Goal: Task Accomplishment & Management: Manage account settings

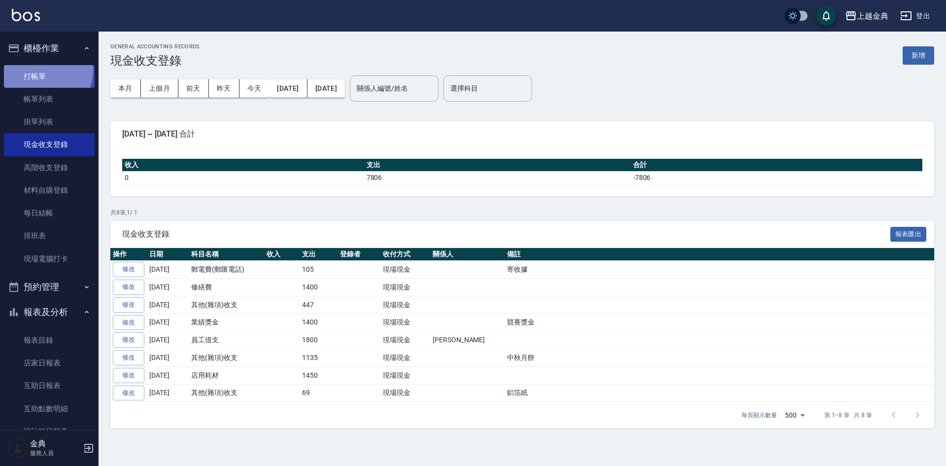
click at [31, 68] on link "打帳單" at bounding box center [49, 76] width 91 height 23
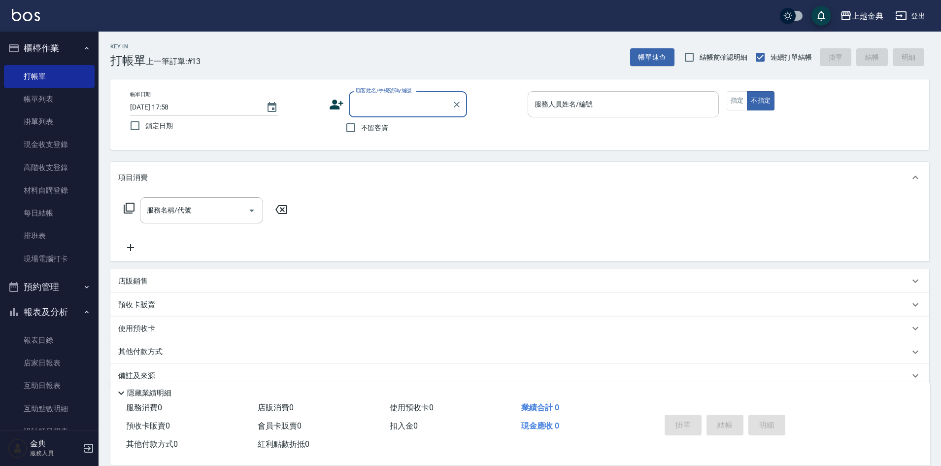
click at [569, 101] on div "服務人員姓名/編號 服務人員姓名/編號" at bounding box center [623, 104] width 191 height 26
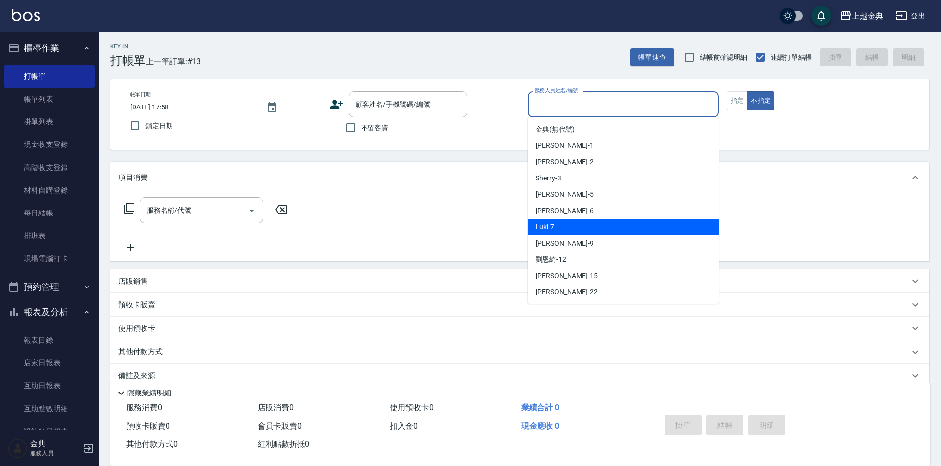
click at [555, 225] on div "Luki -7" at bounding box center [623, 227] width 191 height 16
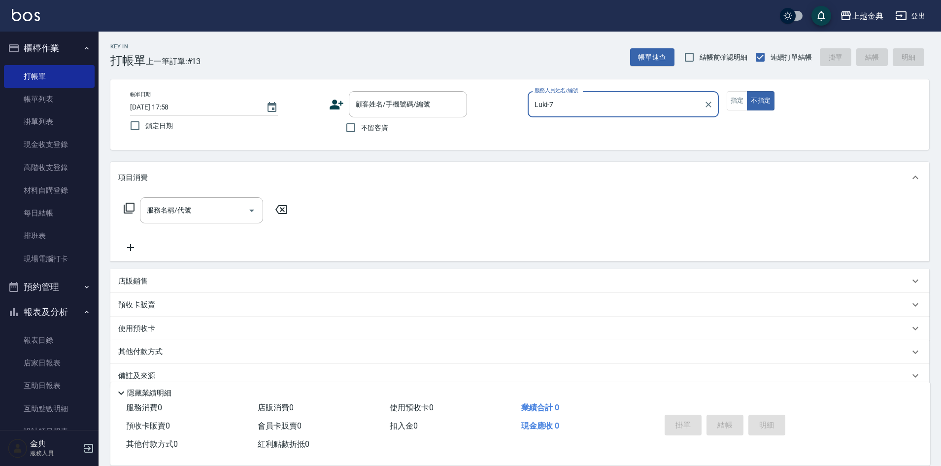
type input "Luki-7"
click at [367, 124] on span "不留客資" at bounding box center [375, 128] width 28 height 10
click at [361, 124] on input "不留客資" at bounding box center [350, 127] width 21 height 21
checkbox input "true"
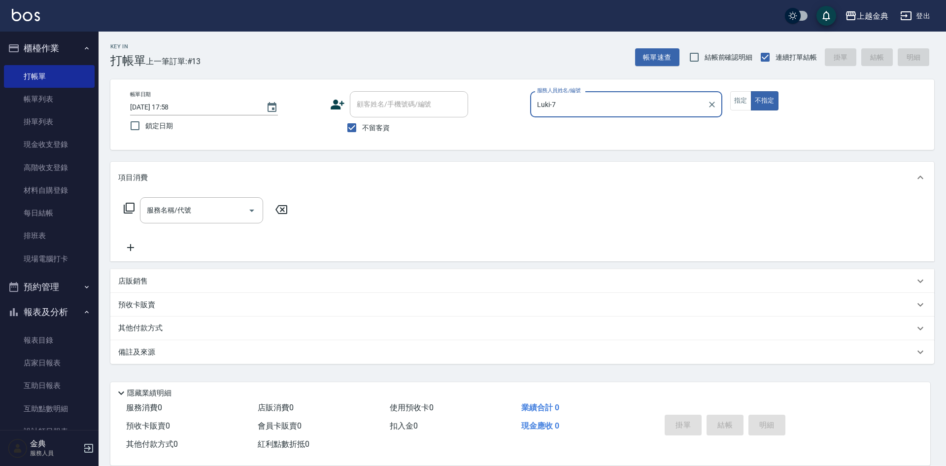
click at [134, 208] on icon at bounding box center [129, 208] width 11 height 11
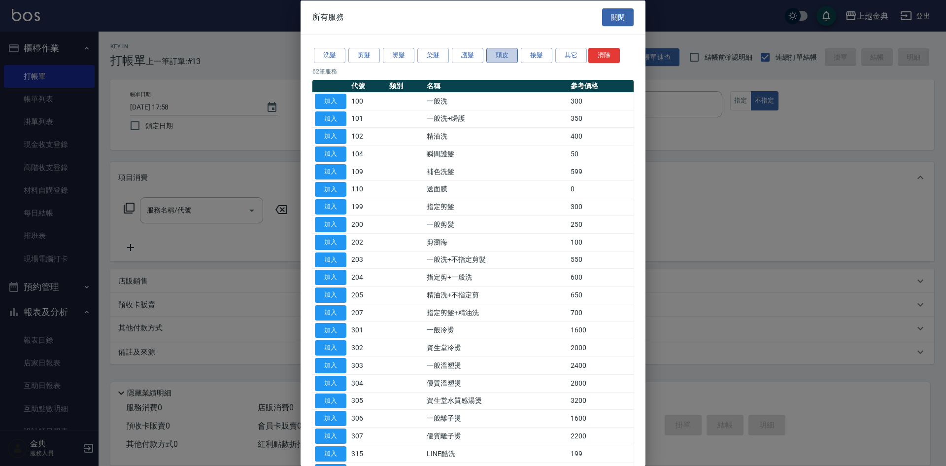
drag, startPoint x: 508, startPoint y: 48, endPoint x: 505, endPoint y: 53, distance: 6.0
click at [508, 48] on button "頭皮" at bounding box center [502, 55] width 32 height 15
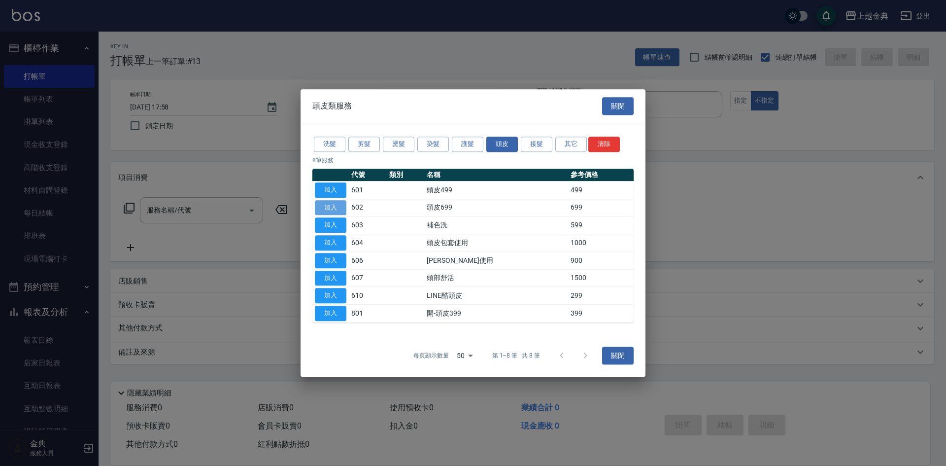
click at [330, 204] on button "加入" at bounding box center [331, 207] width 32 height 15
type input "頭皮699(602)"
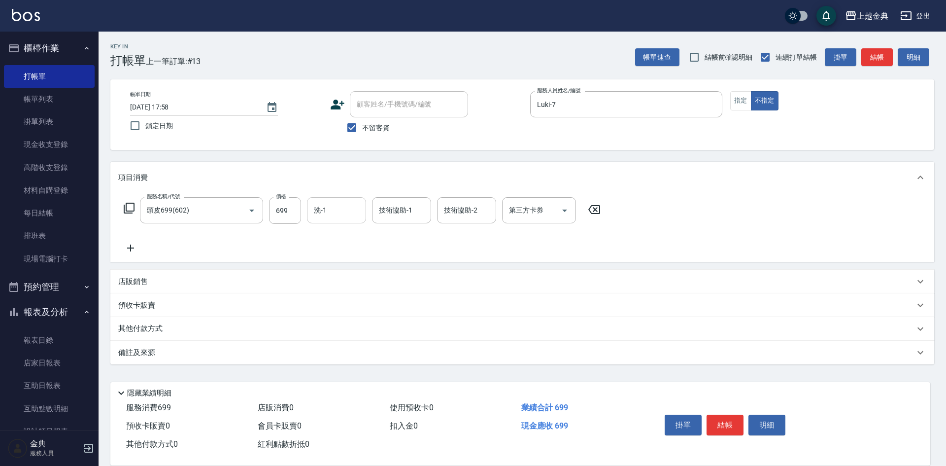
click at [334, 206] on input "洗-1" at bounding box center [336, 210] width 50 height 17
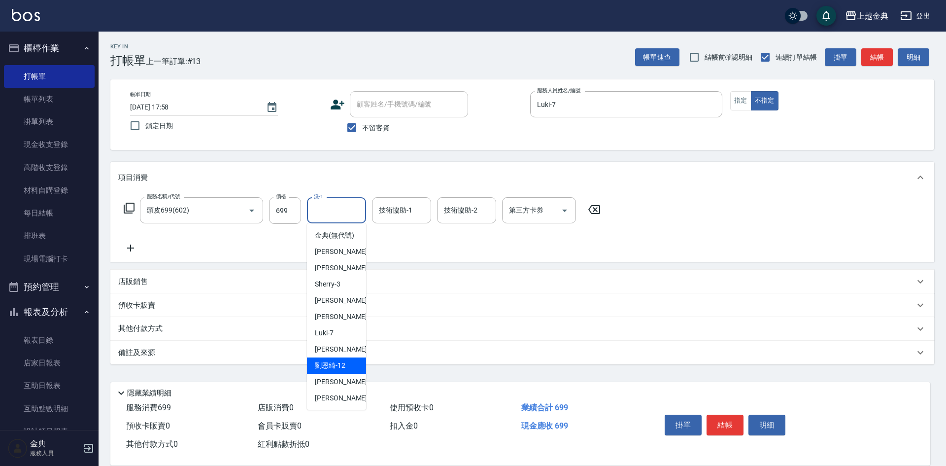
click at [330, 371] on span "[PERSON_NAME]-12" at bounding box center [330, 365] width 31 height 10
type input "[PERSON_NAME]12"
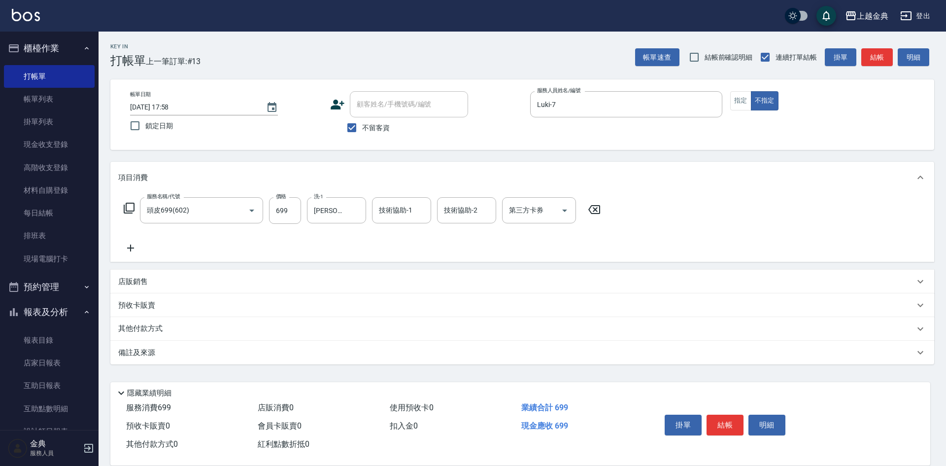
click at [474, 196] on div "服務名稱/代號 頭皮699(602) 服務名稱/代號 價格 699 價格 洗-1 [PERSON_NAME]-12 洗-1 技術協助-1 技術協助-1 技術協…" at bounding box center [522, 227] width 824 height 68
click at [473, 204] on div "技術協助-2 技術協助-2" at bounding box center [466, 210] width 59 height 26
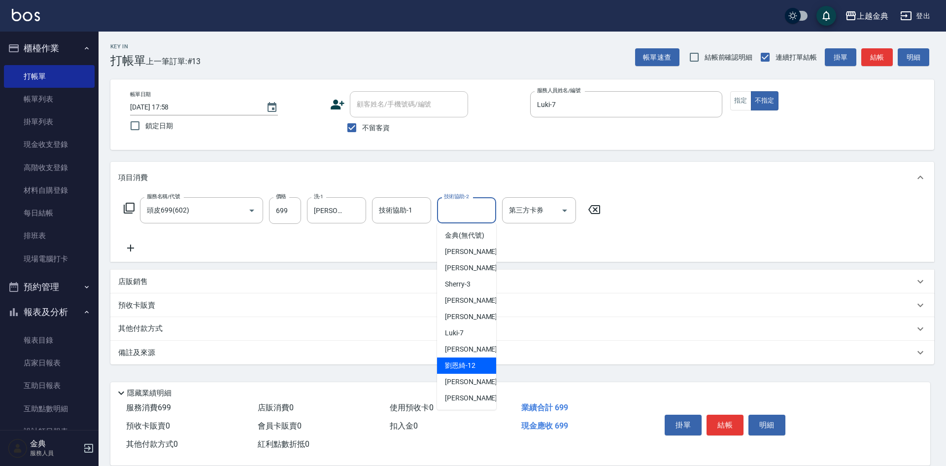
drag, startPoint x: 482, startPoint y: 373, endPoint x: 451, endPoint y: 362, distance: 33.2
click at [481, 373] on div "[PERSON_NAME]-12" at bounding box center [466, 365] width 59 height 16
type input "[PERSON_NAME]12"
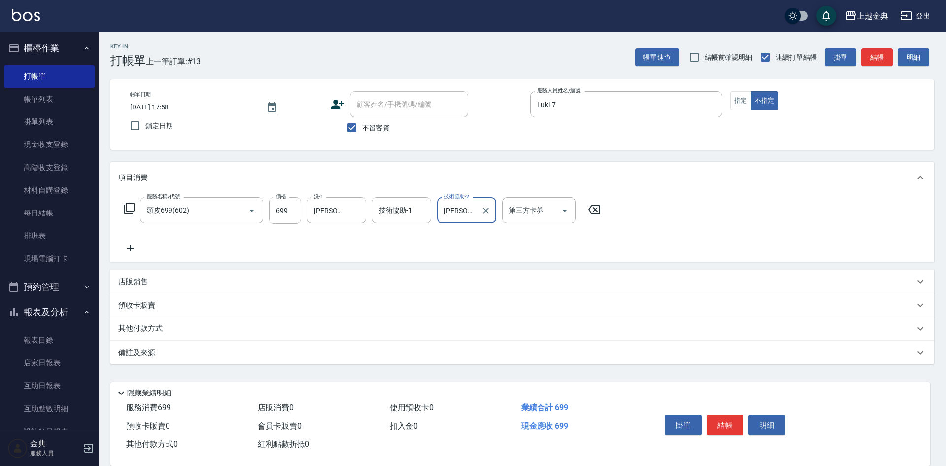
click at [135, 209] on icon at bounding box center [129, 208] width 11 height 11
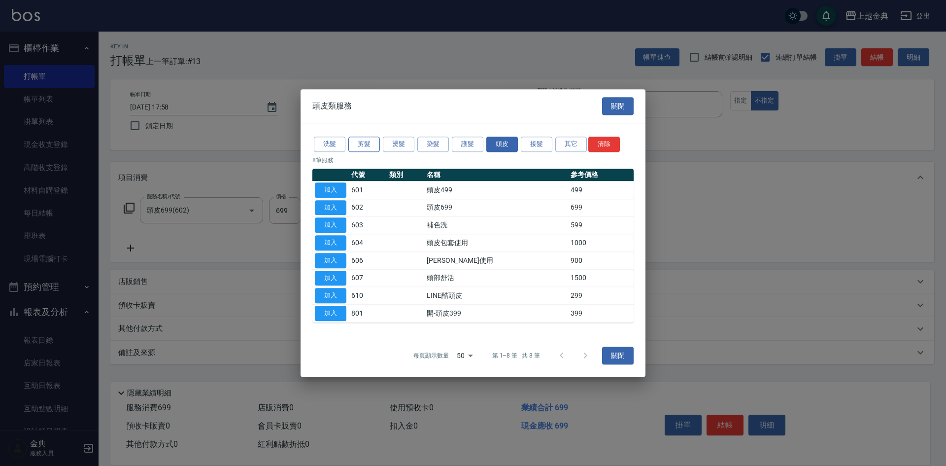
click at [369, 140] on button "剪髮" at bounding box center [364, 143] width 32 height 15
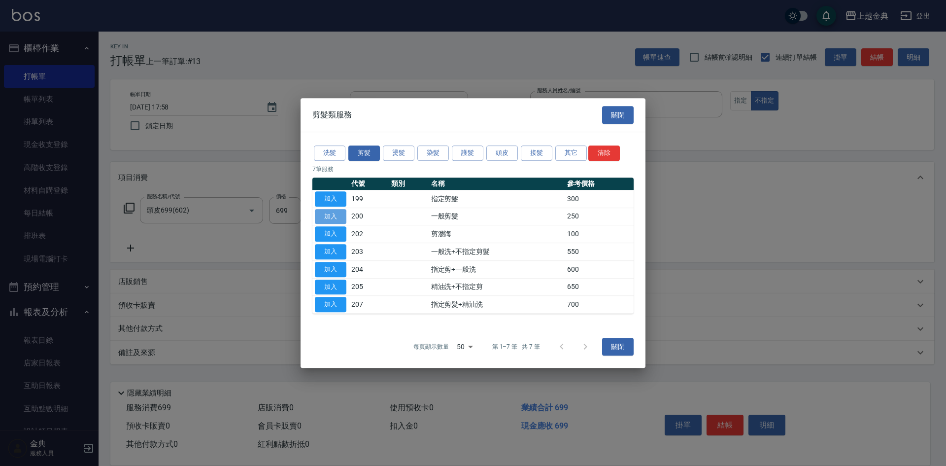
click at [319, 214] on button "加入" at bounding box center [331, 216] width 32 height 15
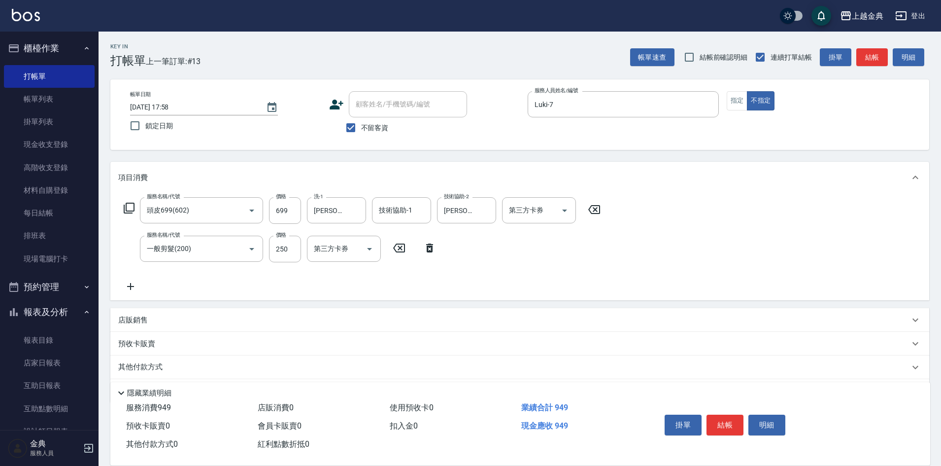
click at [736, 416] on button "結帳" at bounding box center [725, 424] width 37 height 21
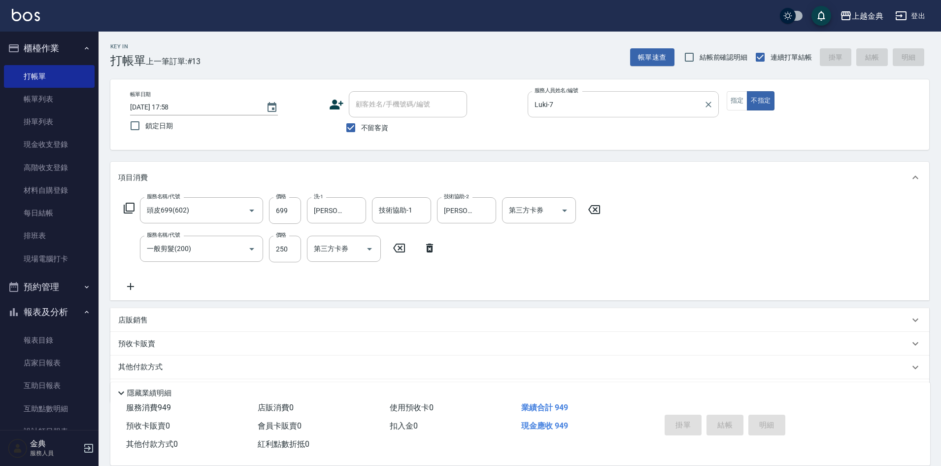
type input "[DATE] 18:00"
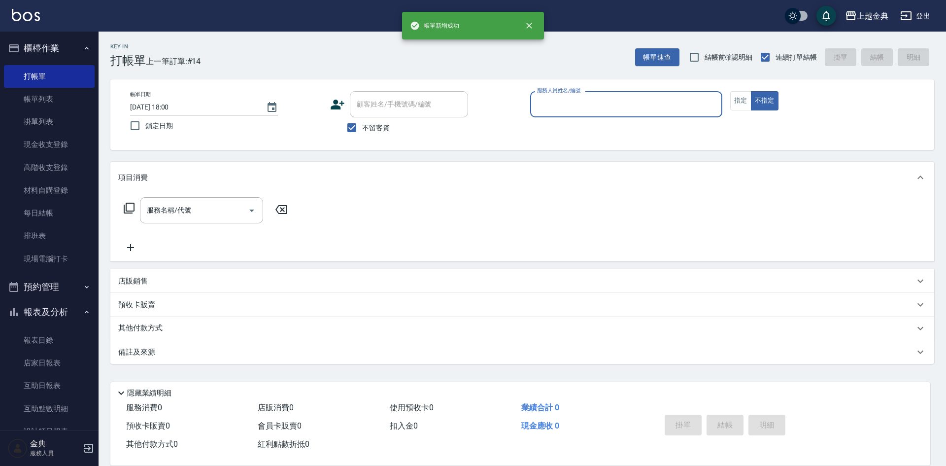
click at [572, 102] on input "服務人員姓名/編號" at bounding box center [626, 104] width 183 height 17
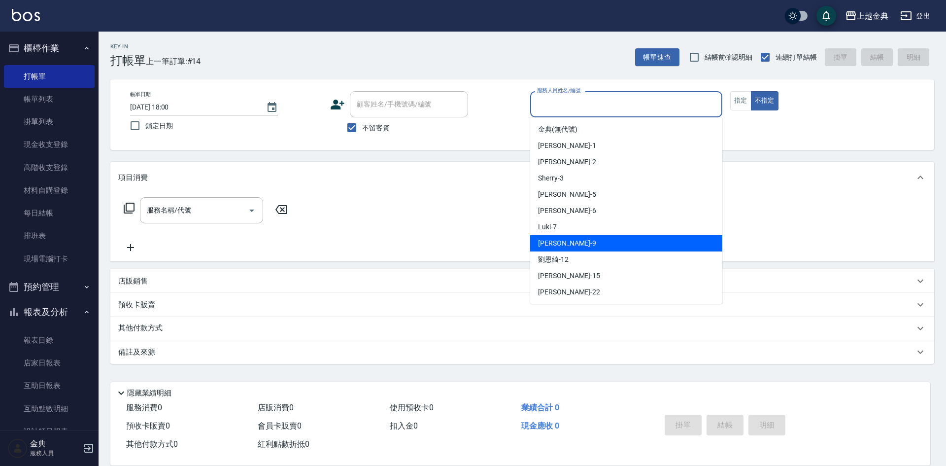
click at [589, 244] on div "[PERSON_NAME] -9" at bounding box center [626, 243] width 192 height 16
type input "[PERSON_NAME]-9"
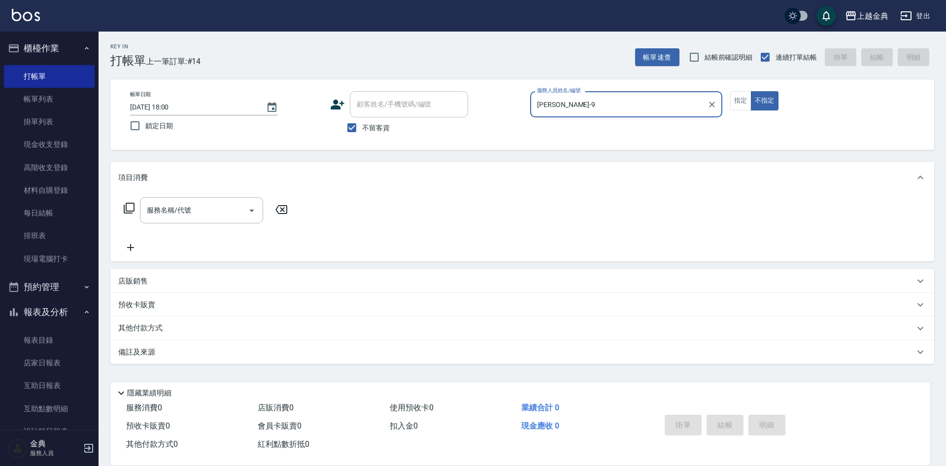
click at [131, 206] on icon at bounding box center [129, 208] width 12 height 12
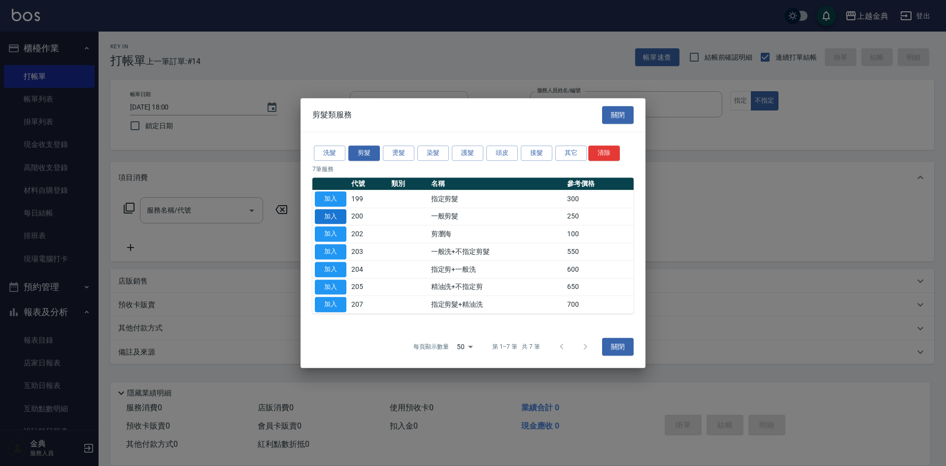
click at [330, 209] on button "加入" at bounding box center [331, 216] width 32 height 15
type input "一般剪髮(200)"
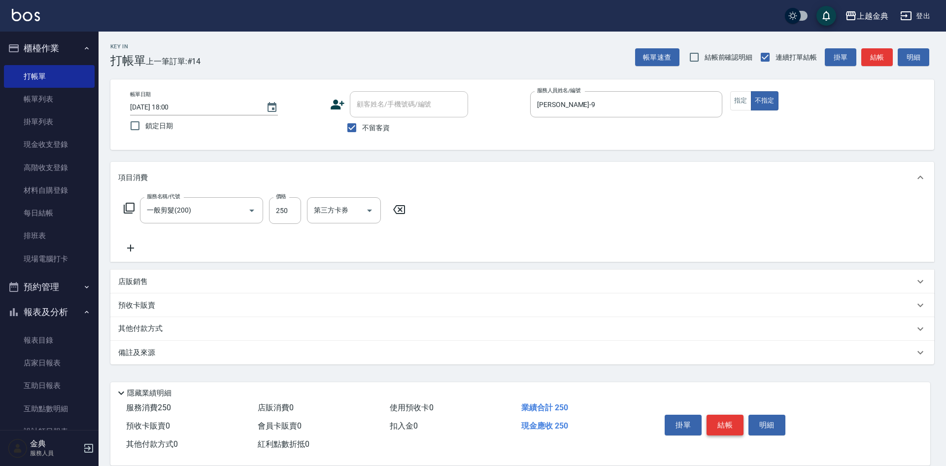
click at [727, 414] on button "結帳" at bounding box center [725, 424] width 37 height 21
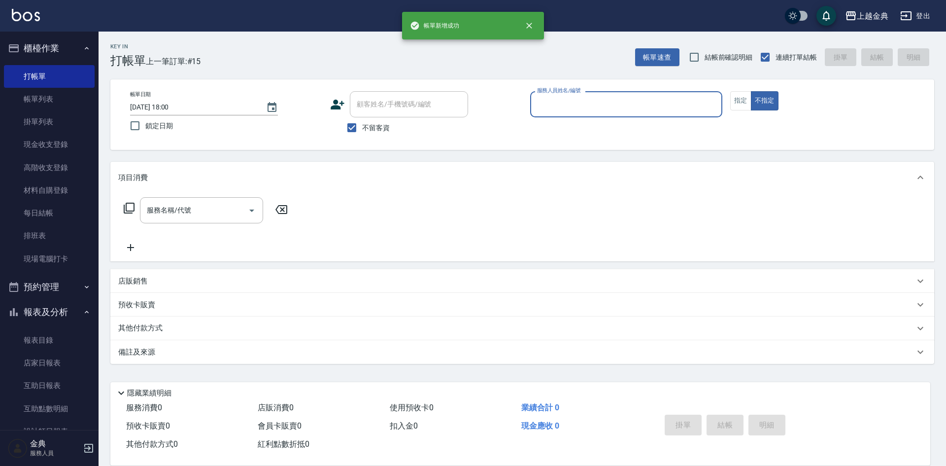
click at [577, 98] on input "服務人員姓名/編號" at bounding box center [626, 104] width 183 height 17
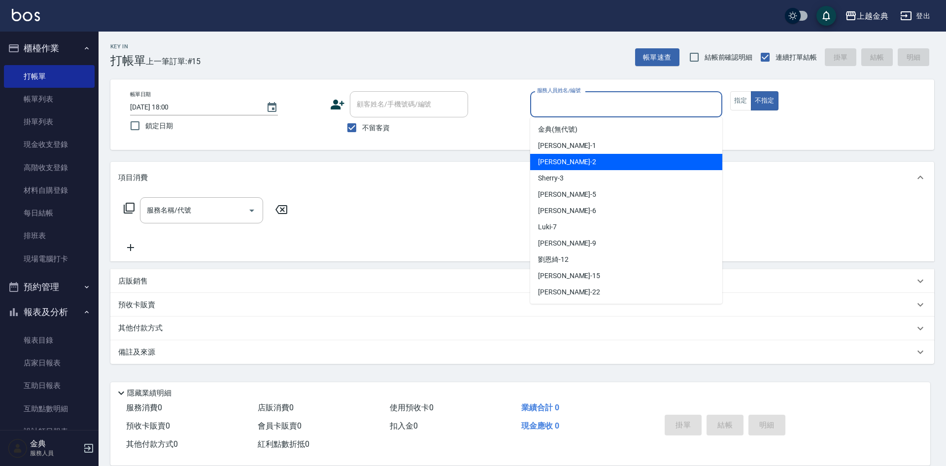
drag, startPoint x: 581, startPoint y: 166, endPoint x: 168, endPoint y: 192, distance: 414.2
click at [581, 166] on div "Cindy -2" at bounding box center [626, 162] width 192 height 16
type input "Cindy-2"
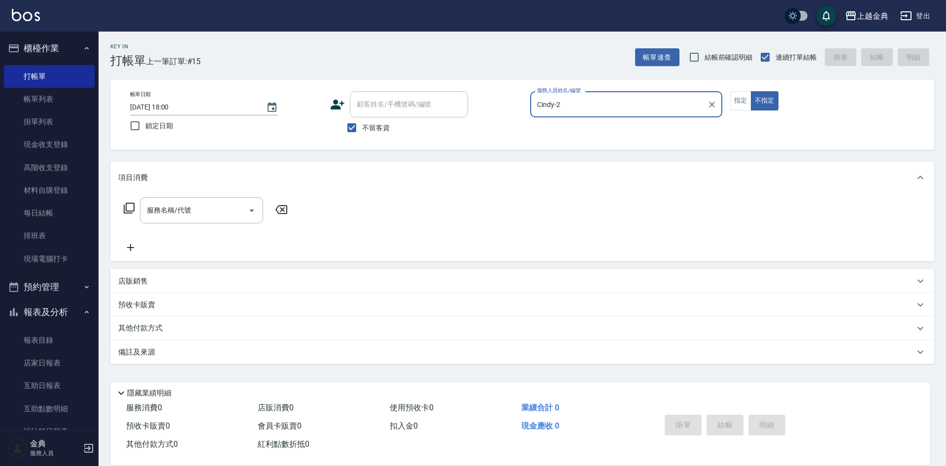
click at [124, 207] on icon at bounding box center [129, 208] width 11 height 11
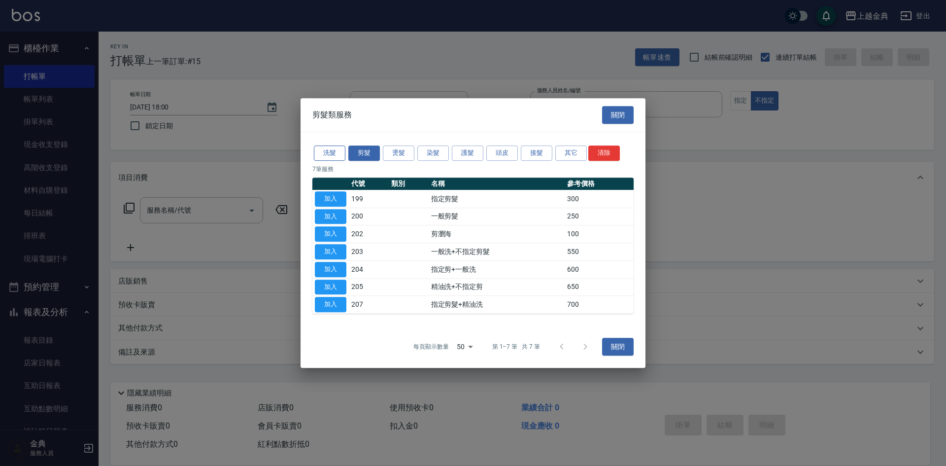
click at [335, 151] on button "洗髮" at bounding box center [330, 152] width 32 height 15
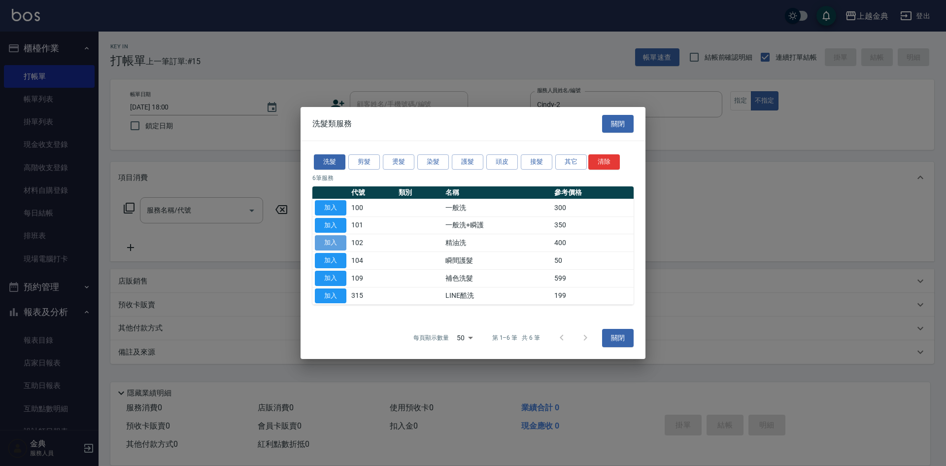
click at [324, 243] on button "加入" at bounding box center [331, 242] width 32 height 15
type input "精油洗(102)"
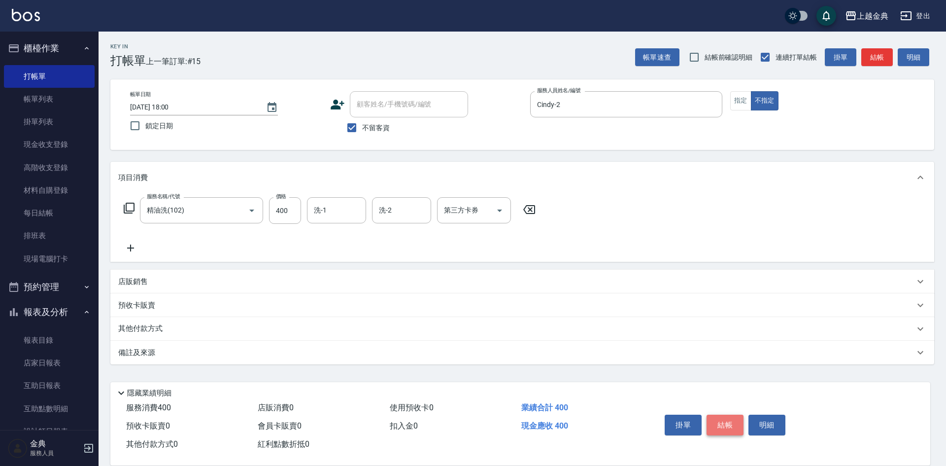
click at [728, 421] on button "結帳" at bounding box center [725, 424] width 37 height 21
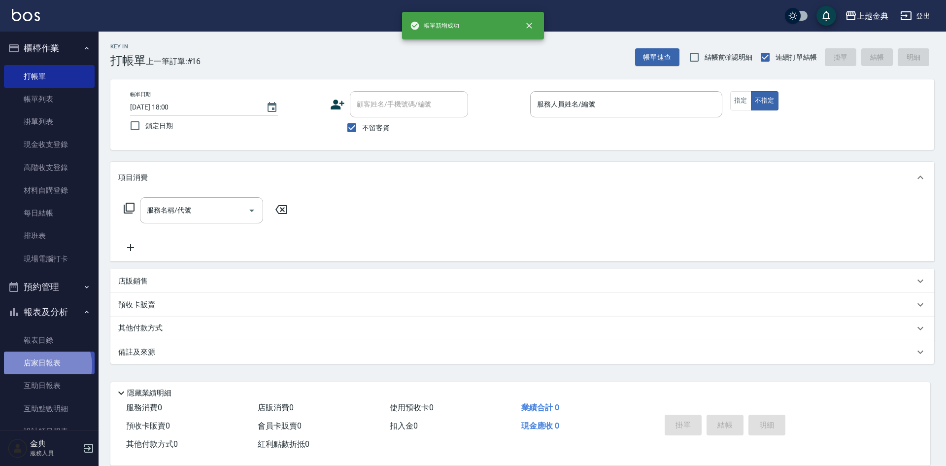
click at [44, 365] on link "店家日報表" at bounding box center [49, 362] width 91 height 23
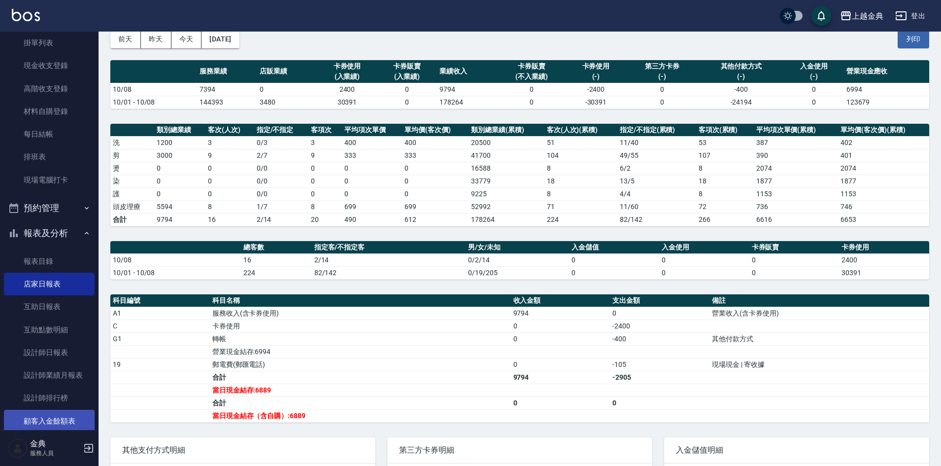
scroll to position [148, 0]
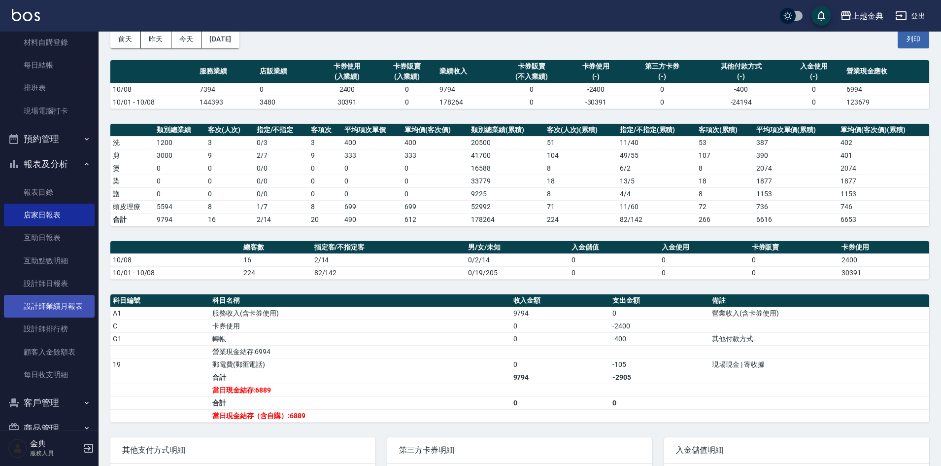
click at [60, 302] on link "設計師業績月報表" at bounding box center [49, 306] width 91 height 23
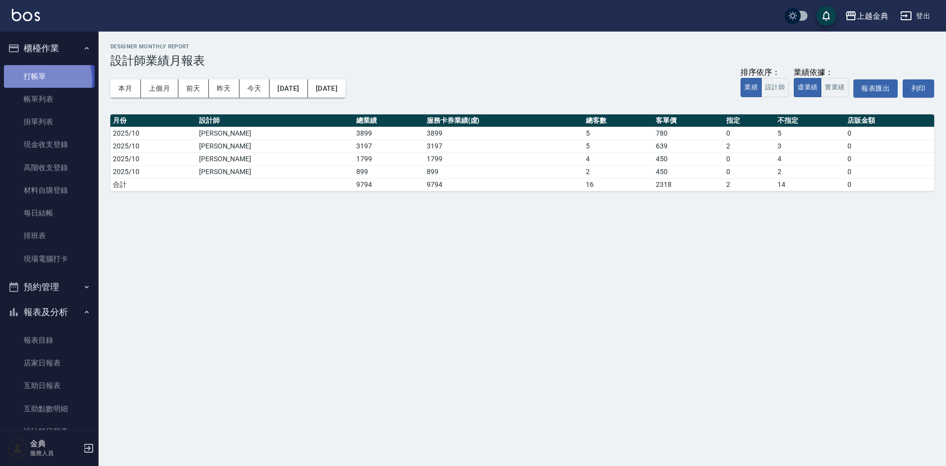
click at [33, 80] on link "打帳單" at bounding box center [49, 76] width 91 height 23
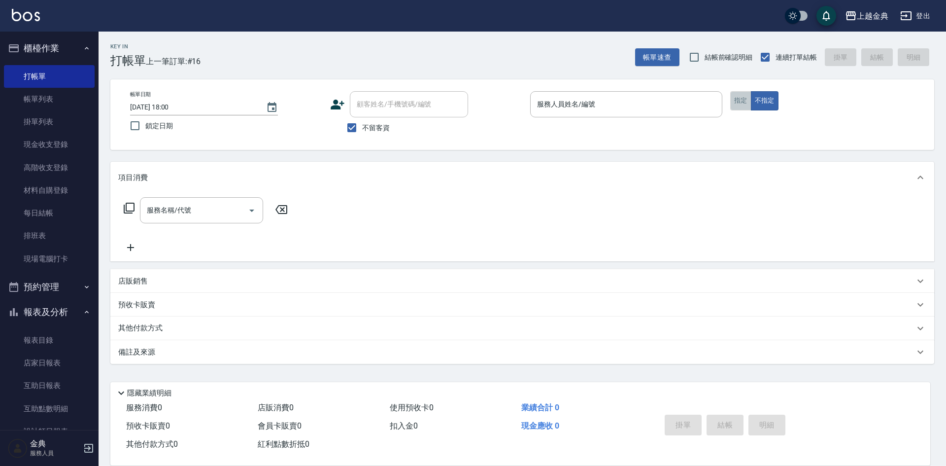
click at [735, 98] on button "指定" at bounding box center [740, 100] width 21 height 19
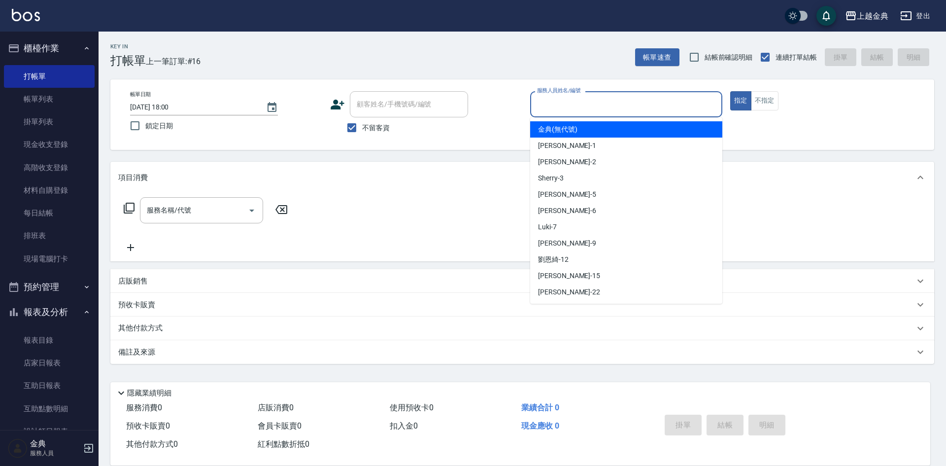
click at [615, 104] on input "服務人員姓名/編號" at bounding box center [626, 104] width 183 height 17
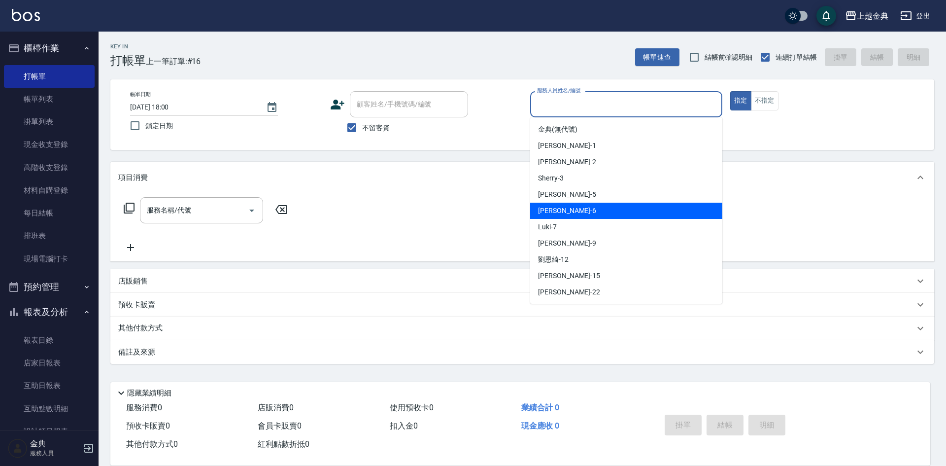
click at [536, 208] on div "[PERSON_NAME] -6" at bounding box center [626, 211] width 192 height 16
type input "[PERSON_NAME]-6"
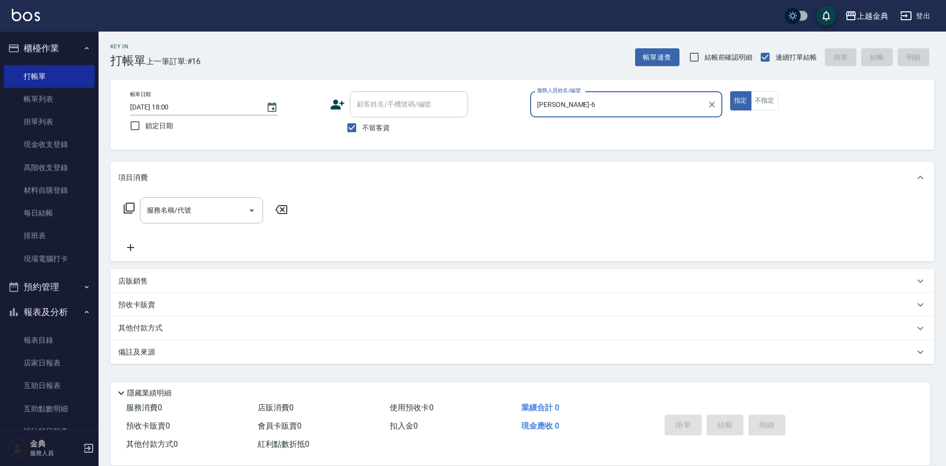
click at [166, 212] on input "服務名稱/代號" at bounding box center [194, 210] width 100 height 17
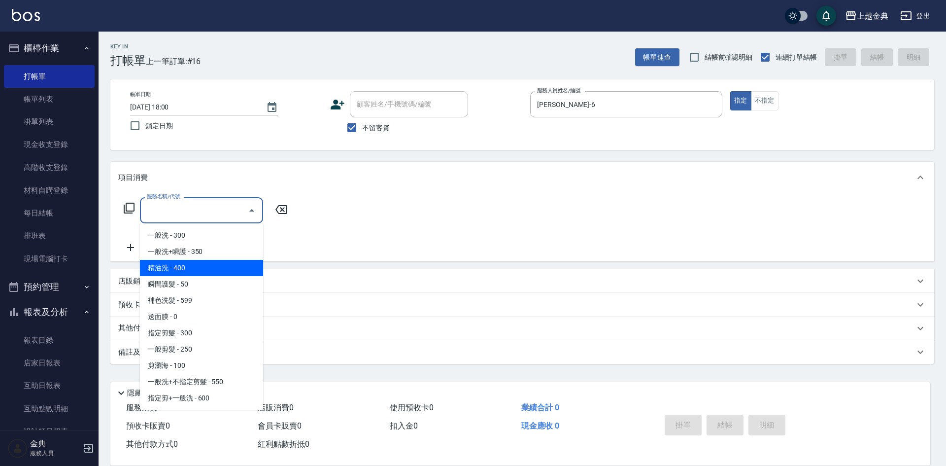
click at [175, 271] on span "精油洗 - 400" at bounding box center [201, 268] width 123 height 16
type input "精油洗(102)"
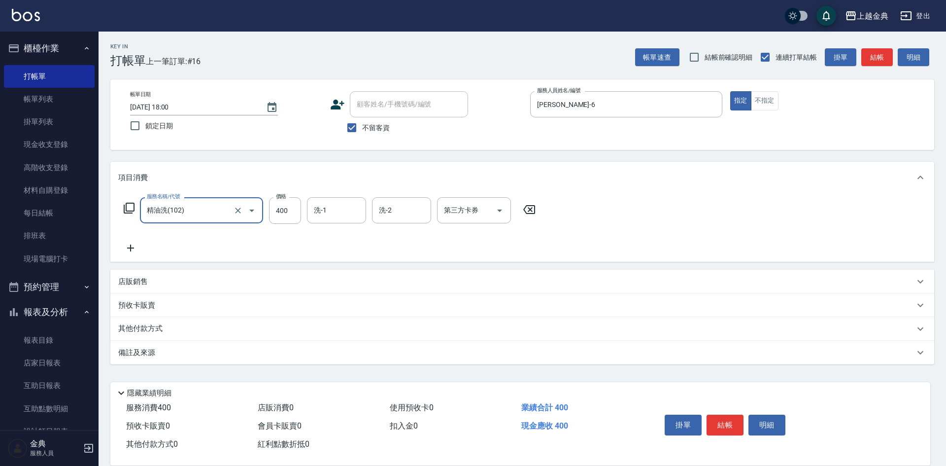
click at [317, 206] on input "洗-1" at bounding box center [336, 210] width 50 height 17
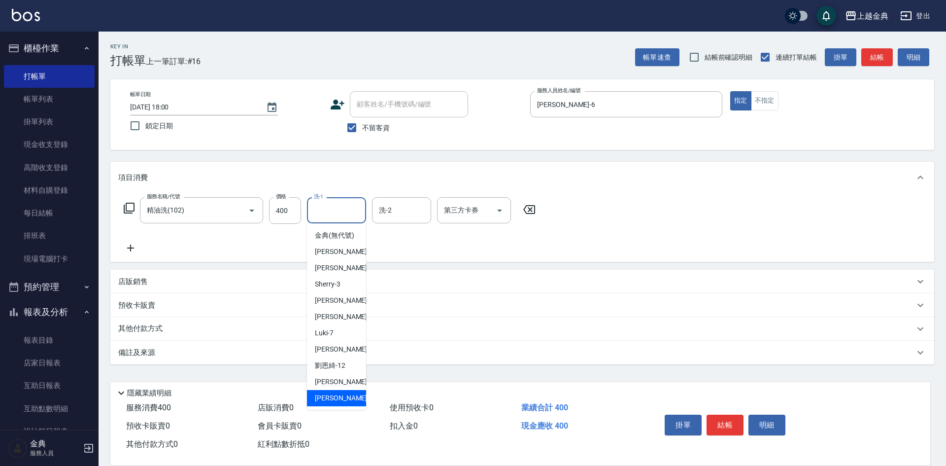
click at [334, 403] on span "[PERSON_NAME] -22" at bounding box center [346, 398] width 62 height 10
type input "[PERSON_NAME]-22"
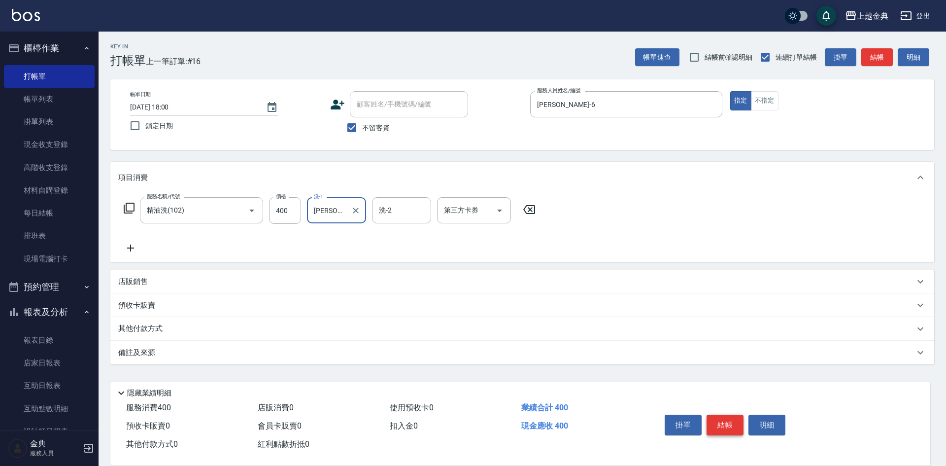
click at [729, 415] on button "結帳" at bounding box center [725, 424] width 37 height 21
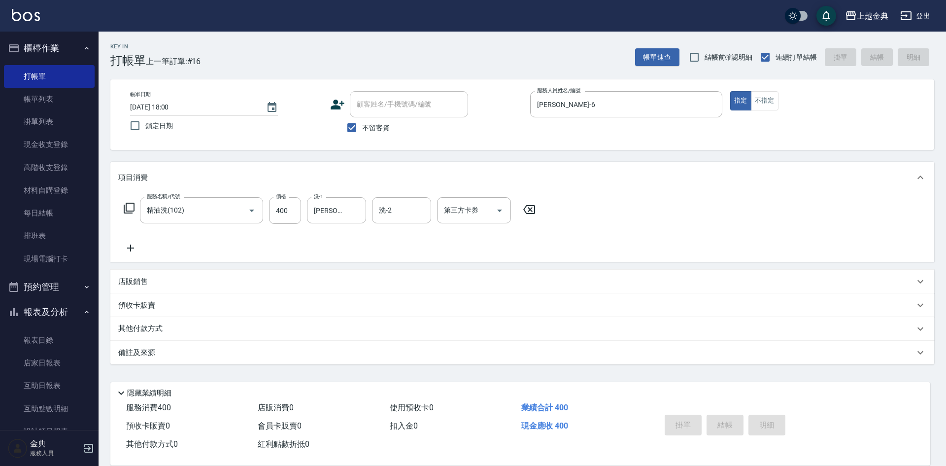
type input "[DATE] 18:34"
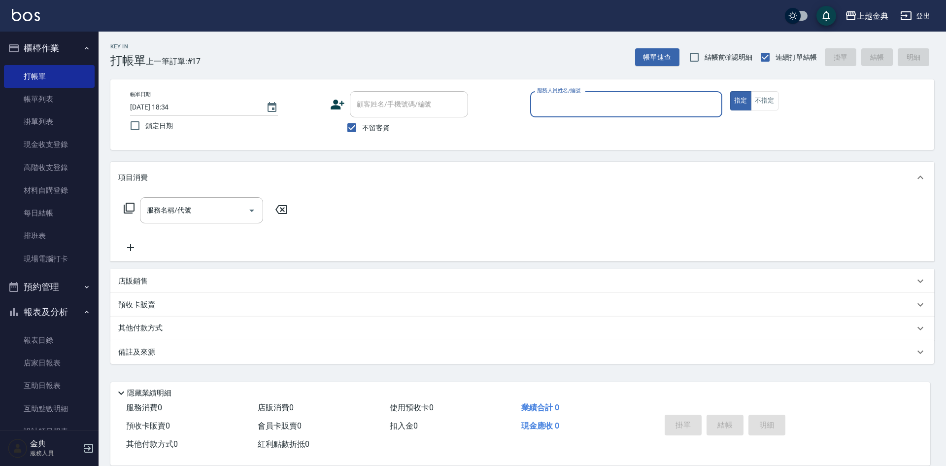
click at [689, 95] on div "服務人員姓名/編號" at bounding box center [626, 104] width 192 height 26
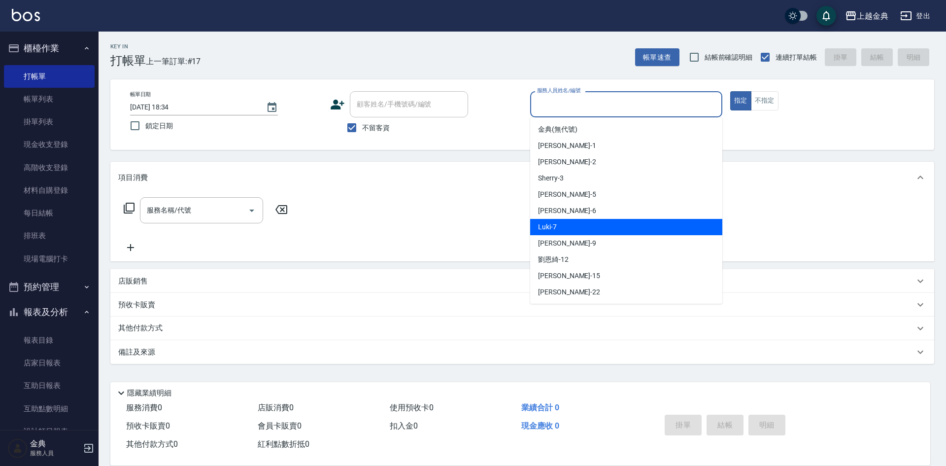
click at [567, 229] on div "Luki -7" at bounding box center [626, 227] width 192 height 16
type input "Luki-7"
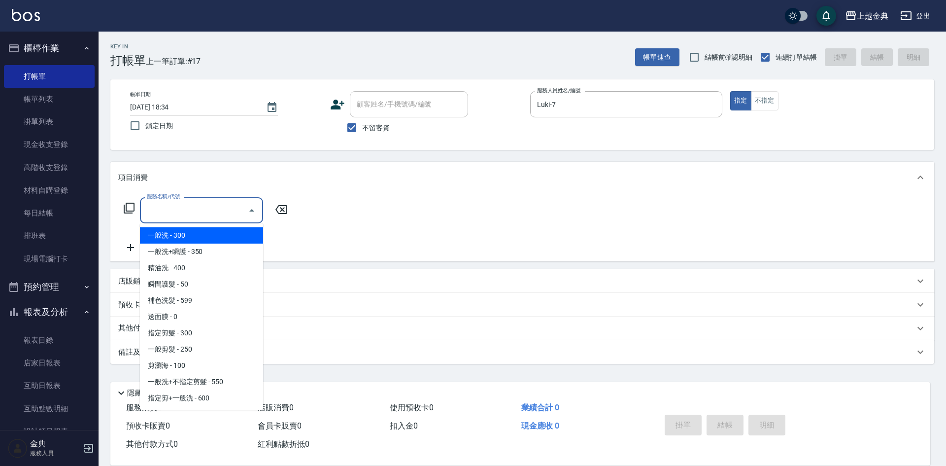
click at [177, 214] on input "服務名稱/代號" at bounding box center [194, 210] width 100 height 17
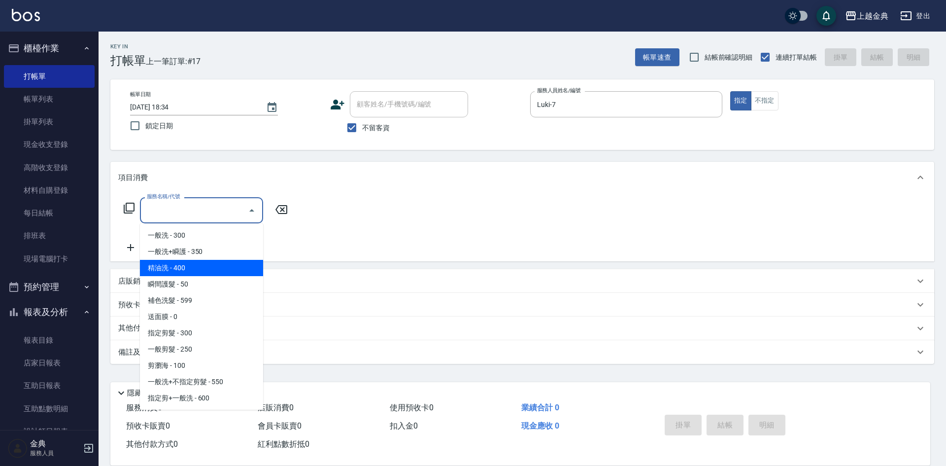
click at [183, 268] on span "精油洗 - 400" at bounding box center [201, 268] width 123 height 16
type input "精油洗(102)"
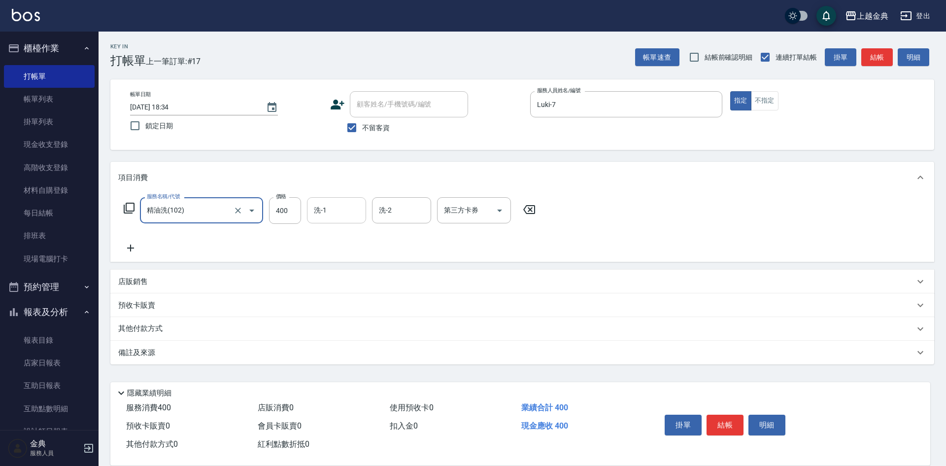
click at [336, 210] on input "洗-1" at bounding box center [336, 210] width 50 height 17
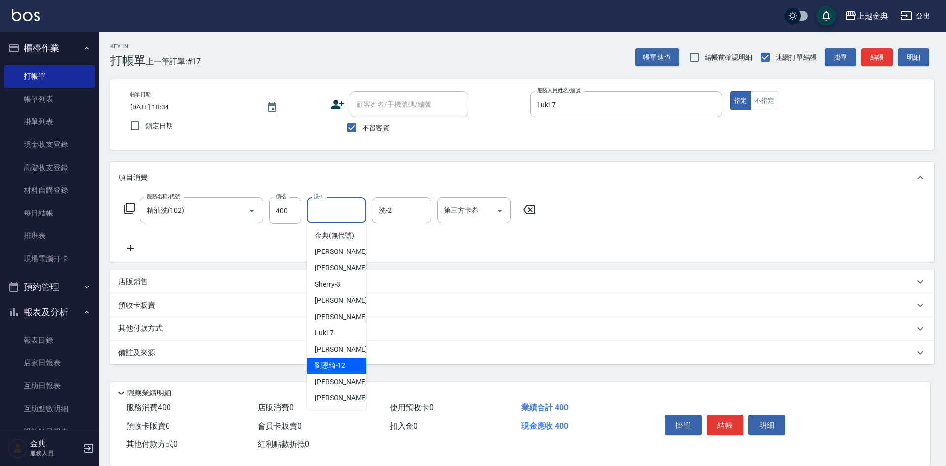
click at [337, 373] on div "[PERSON_NAME]-12" at bounding box center [336, 365] width 59 height 16
type input "[PERSON_NAME]12"
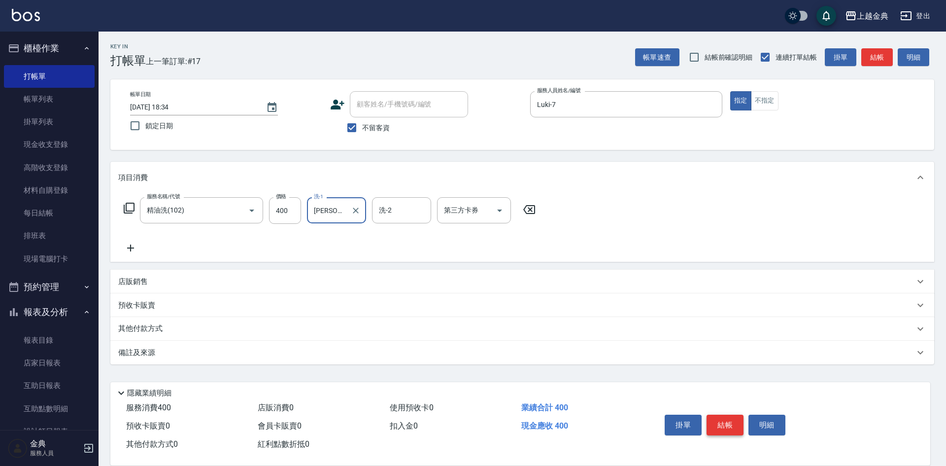
click at [726, 417] on button "結帳" at bounding box center [725, 424] width 37 height 21
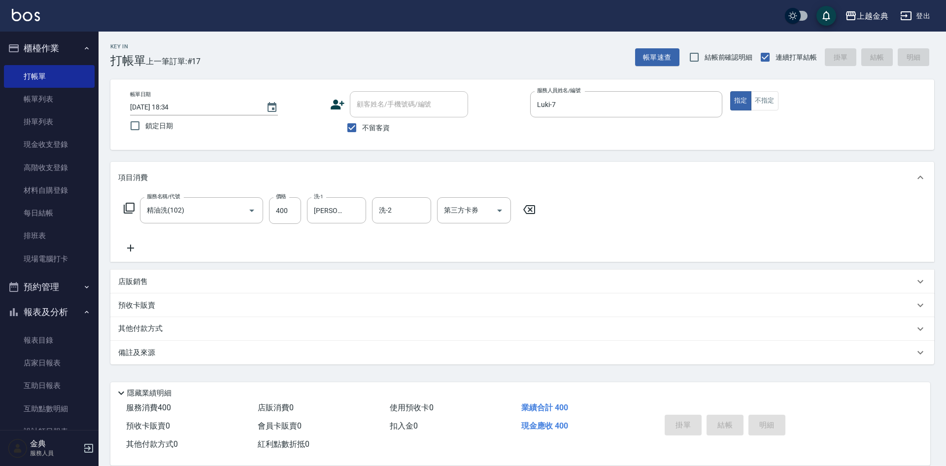
type input "[DATE] 18:37"
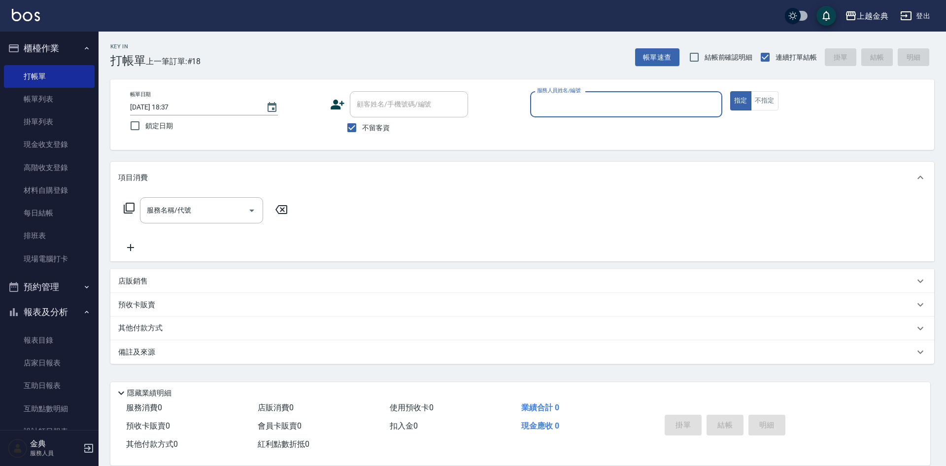
click at [673, 101] on input "服務人員姓名/編號" at bounding box center [626, 104] width 183 height 17
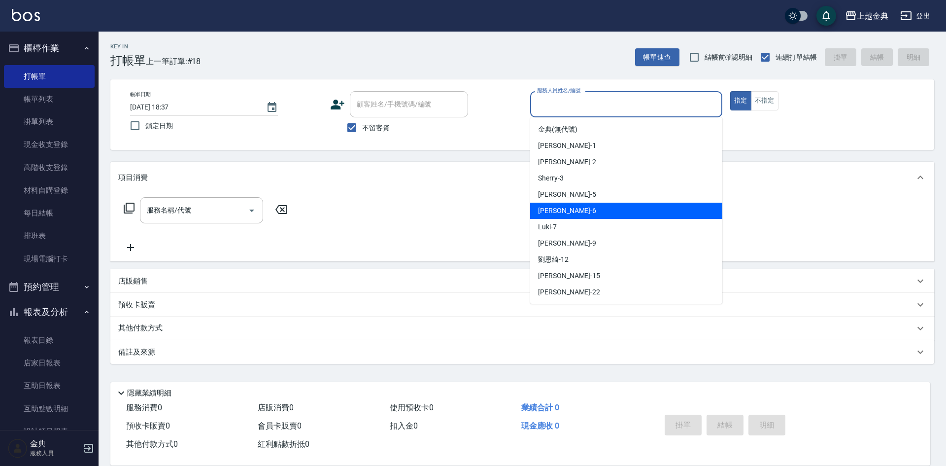
click at [575, 210] on div "[PERSON_NAME] -6" at bounding box center [626, 211] width 192 height 16
type input "[PERSON_NAME]-6"
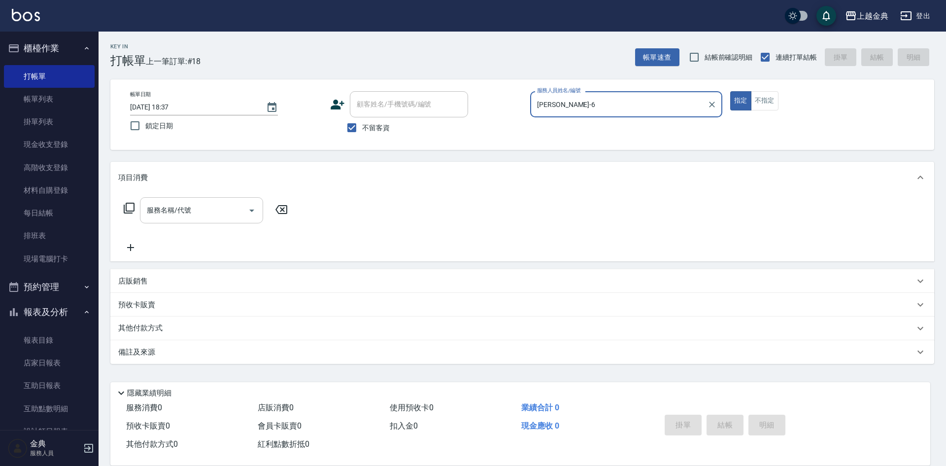
click at [218, 208] on input "服務名稱/代號" at bounding box center [194, 210] width 100 height 17
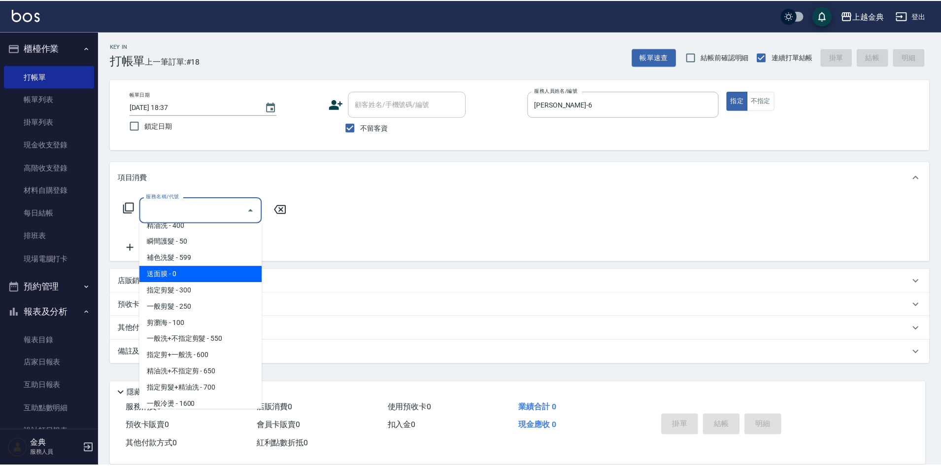
scroll to position [148, 0]
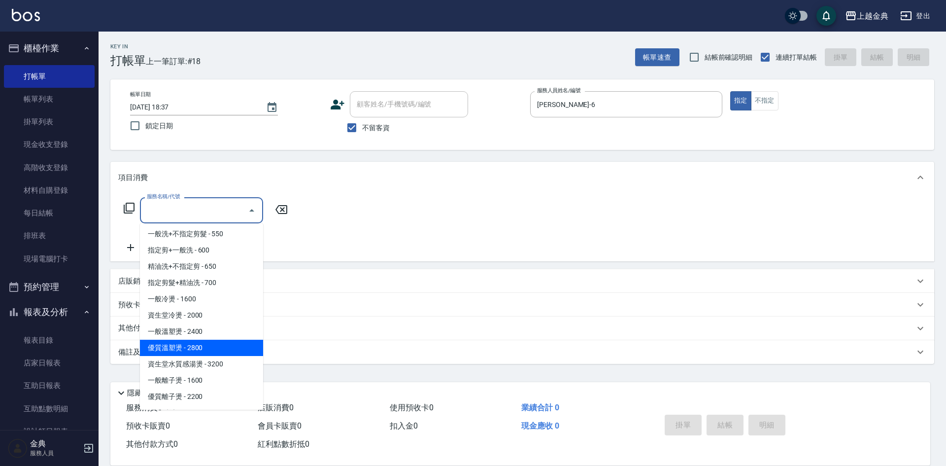
click at [198, 350] on span "優質溫塑燙 - 2800" at bounding box center [201, 347] width 123 height 16
type input "優質溫塑燙(304)"
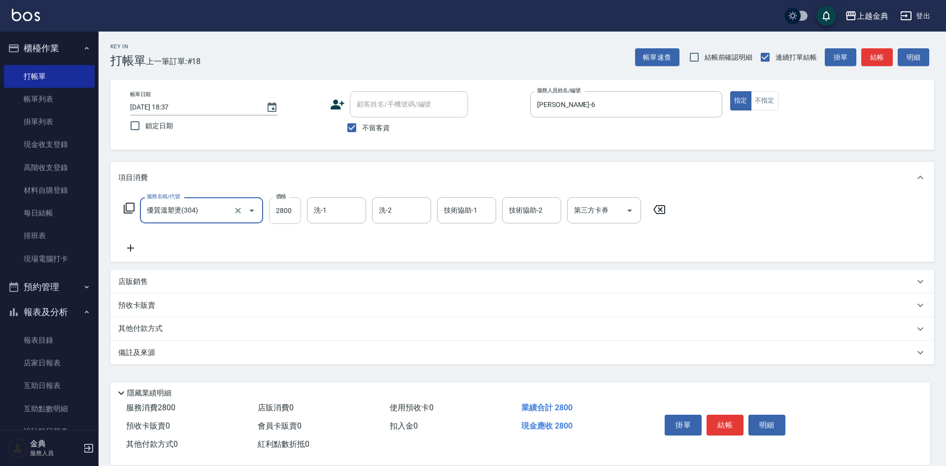
click at [279, 207] on input "2800" at bounding box center [285, 210] width 32 height 27
type input "3800"
click at [127, 250] on icon at bounding box center [130, 248] width 25 height 12
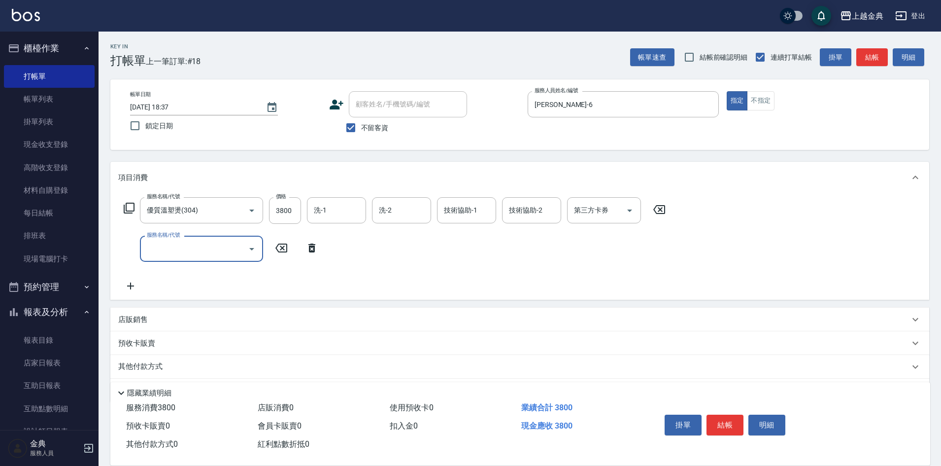
click at [148, 246] on input "服務名稱/代號" at bounding box center [194, 248] width 100 height 17
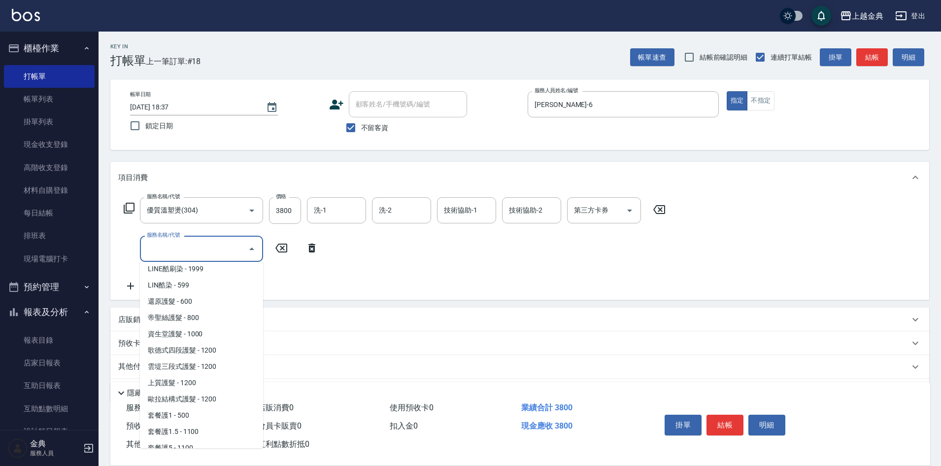
scroll to position [542, 0]
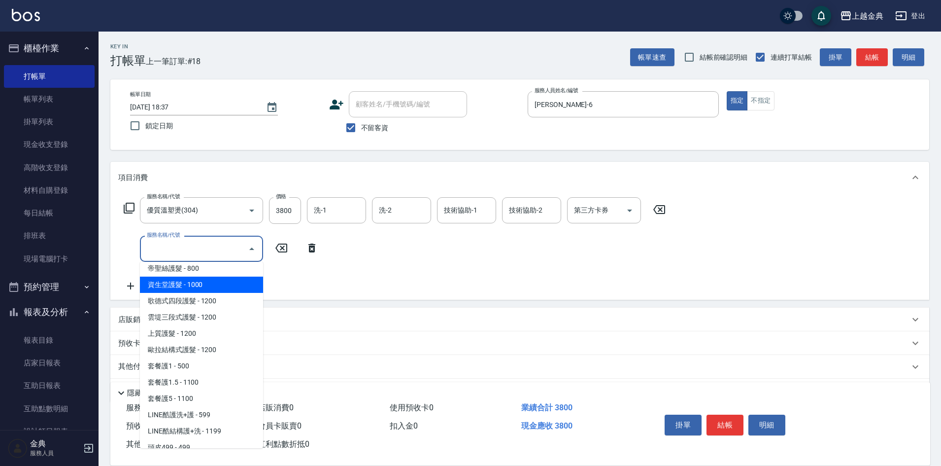
click at [192, 281] on span "資生堂護髮 - 1000" at bounding box center [201, 284] width 123 height 16
type input "資生堂護髮(503)"
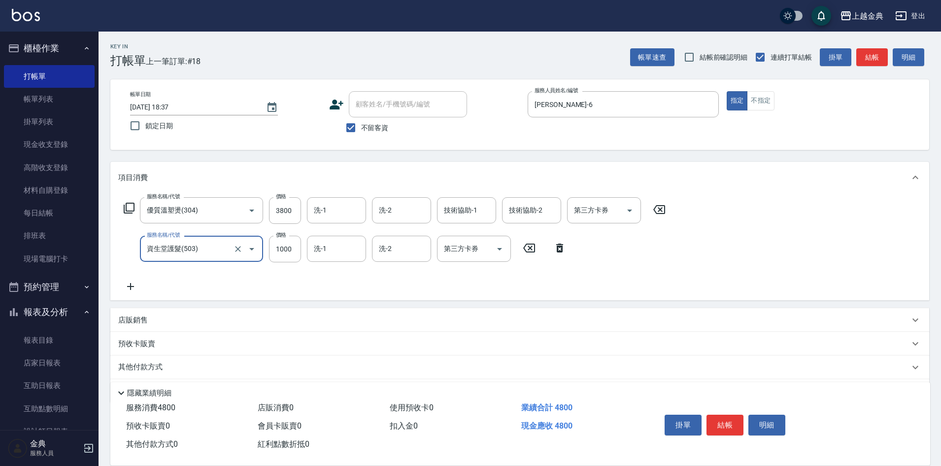
scroll to position [32, 0]
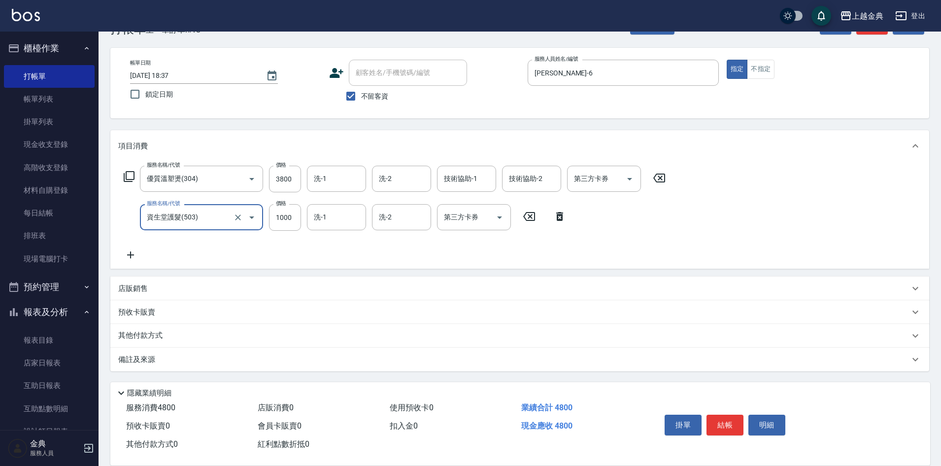
click at [132, 346] on div "其他付款方式" at bounding box center [519, 336] width 819 height 24
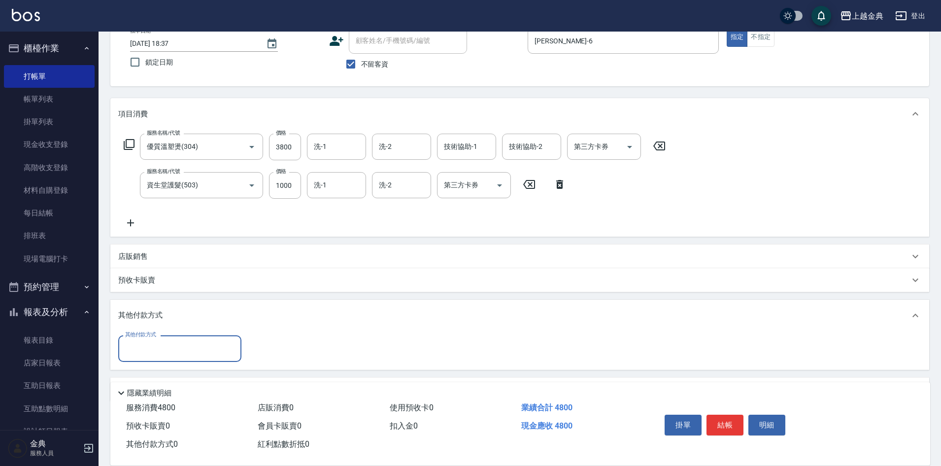
scroll to position [94, 0]
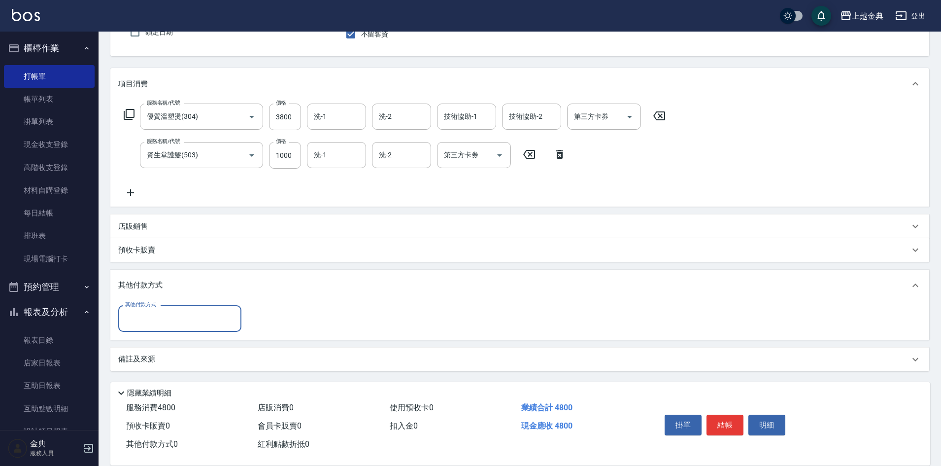
click at [154, 325] on input "其他付款方式" at bounding box center [180, 317] width 114 height 17
click at [157, 365] on span "信用卡" at bounding box center [179, 360] width 123 height 16
type input "信用卡"
click at [261, 317] on input "0" at bounding box center [284, 318] width 74 height 27
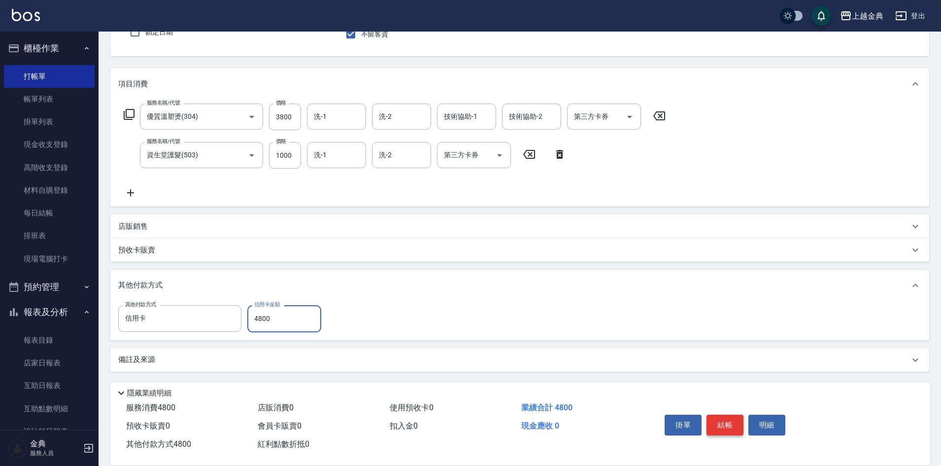
type input "4800"
click at [724, 422] on button "結帳" at bounding box center [725, 424] width 37 height 21
type input "[DATE] 18:44"
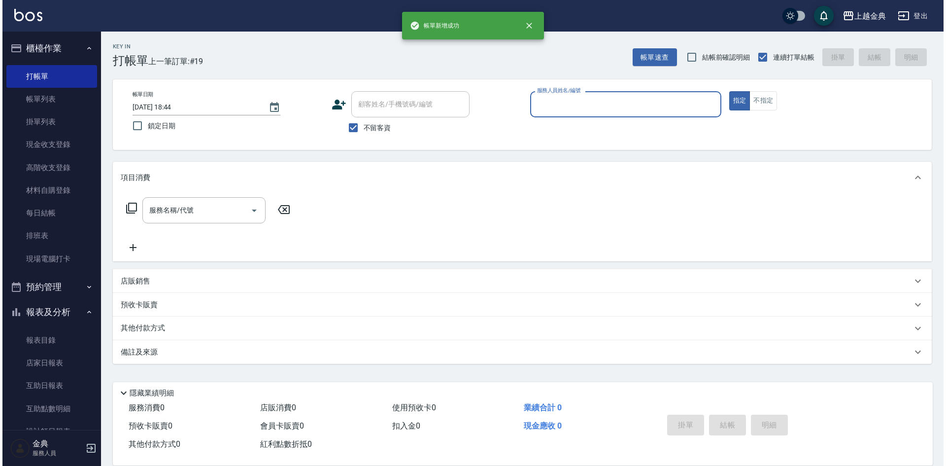
scroll to position [0, 0]
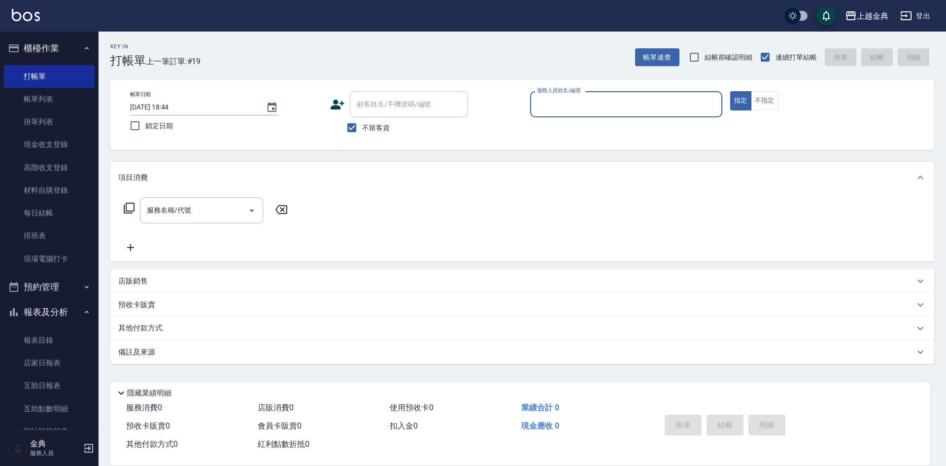
click at [640, 100] on input "服務人員姓名/編號" at bounding box center [626, 104] width 183 height 17
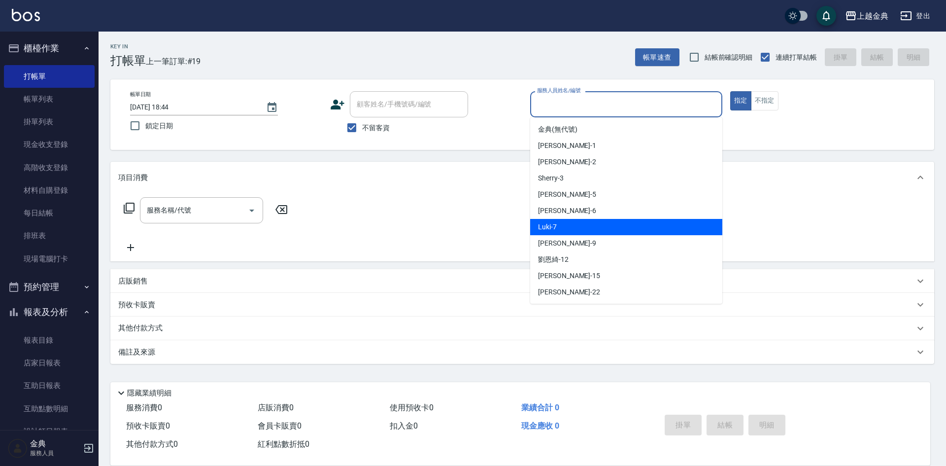
click at [570, 227] on div "Luki -7" at bounding box center [626, 227] width 192 height 16
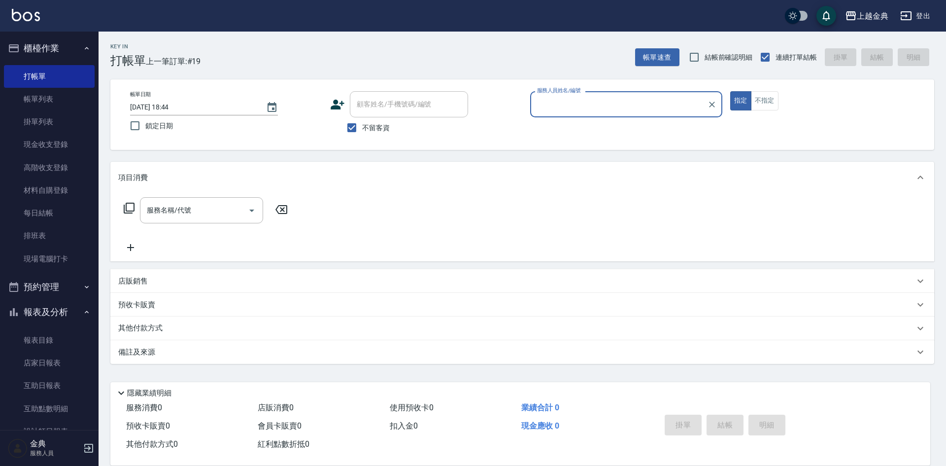
type input "Luki-7"
click at [206, 218] on input "服務名稱/代號" at bounding box center [194, 210] width 100 height 17
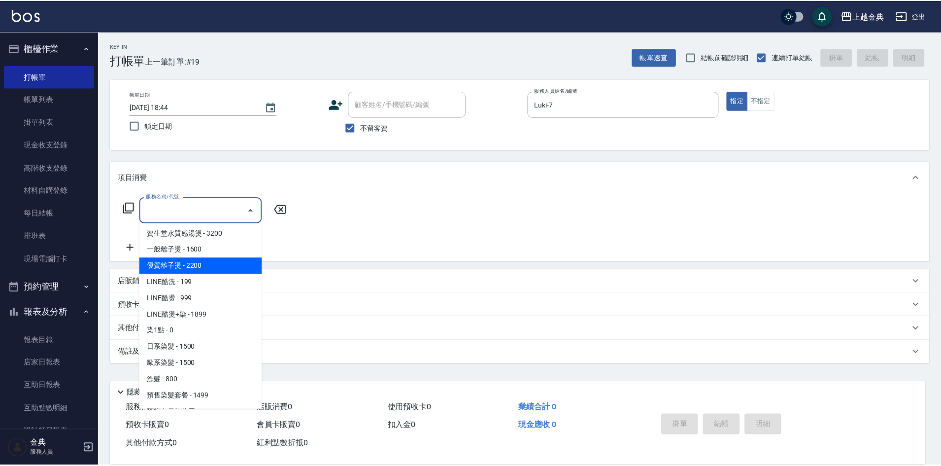
scroll to position [296, 0]
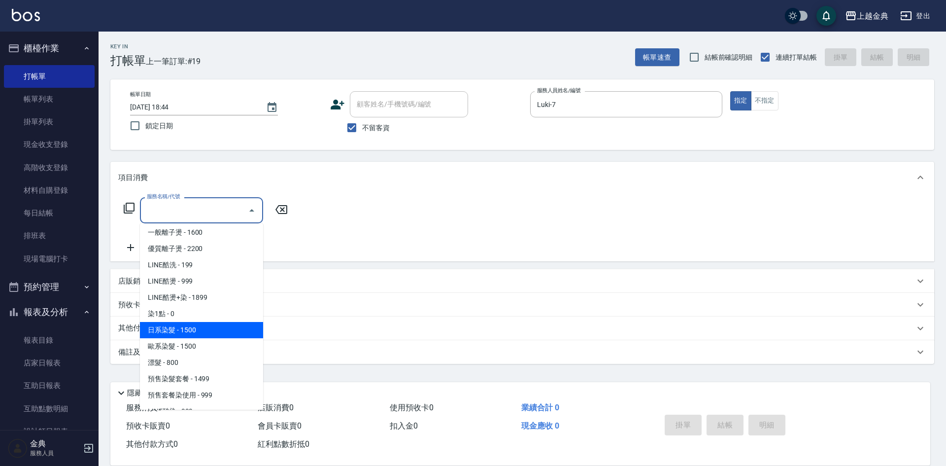
click at [209, 326] on span "日系染髮 - 1500" at bounding box center [201, 330] width 123 height 16
type input "日系染髮(401)"
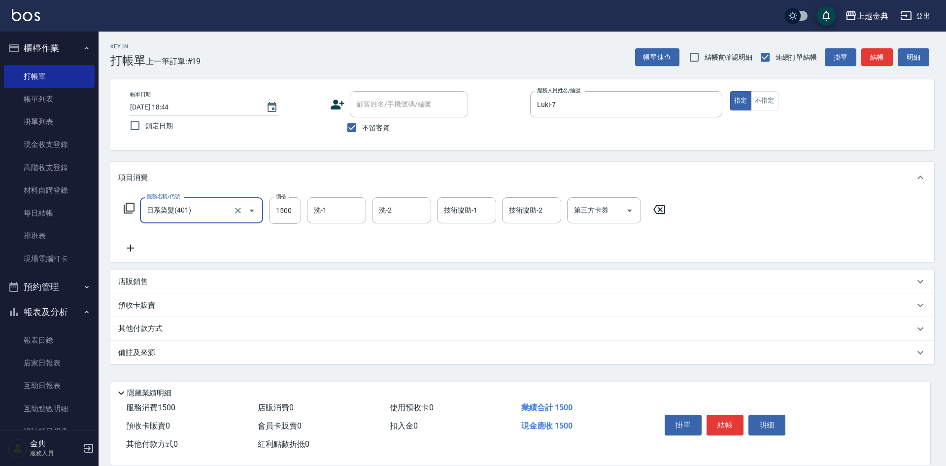
click at [283, 229] on div "服務名稱/代號 日系染髮(401) 服務名稱/代號 價格 1500 價格 洗-1 洗-1 洗-2 洗-2 技術協助-1 技術協助-1 技術協助-2 技術協助-…" at bounding box center [394, 225] width 553 height 57
click at [282, 212] on input "1500" at bounding box center [285, 210] width 32 height 27
type input "1200"
click at [327, 213] on input "洗-1" at bounding box center [336, 210] width 50 height 17
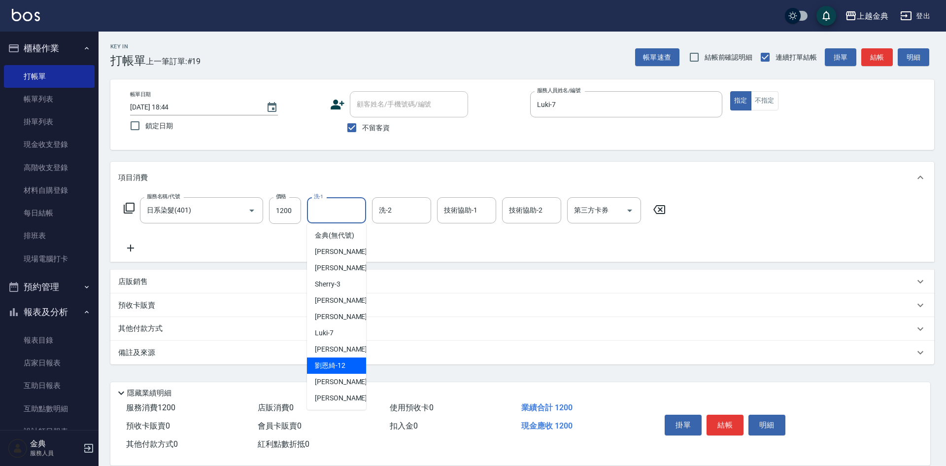
click at [336, 371] on span "[PERSON_NAME]-12" at bounding box center [330, 365] width 31 height 10
type input "[PERSON_NAME]12"
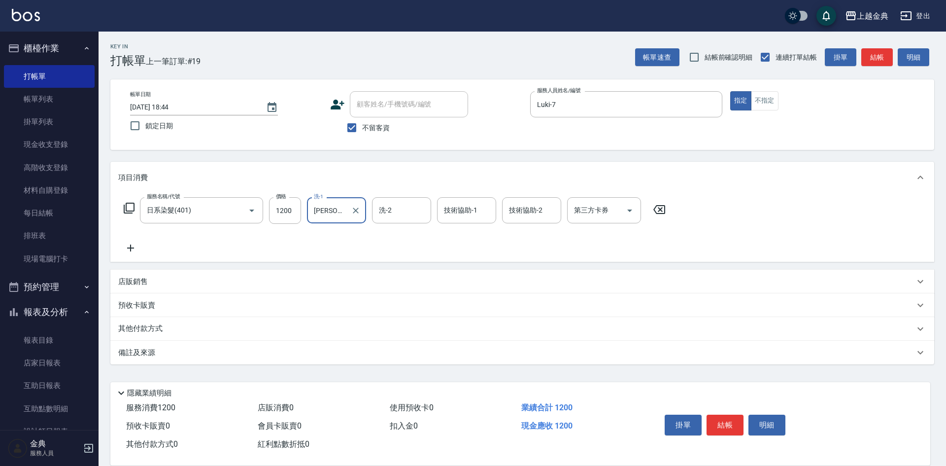
click at [128, 248] on icon at bounding box center [130, 247] width 7 height 7
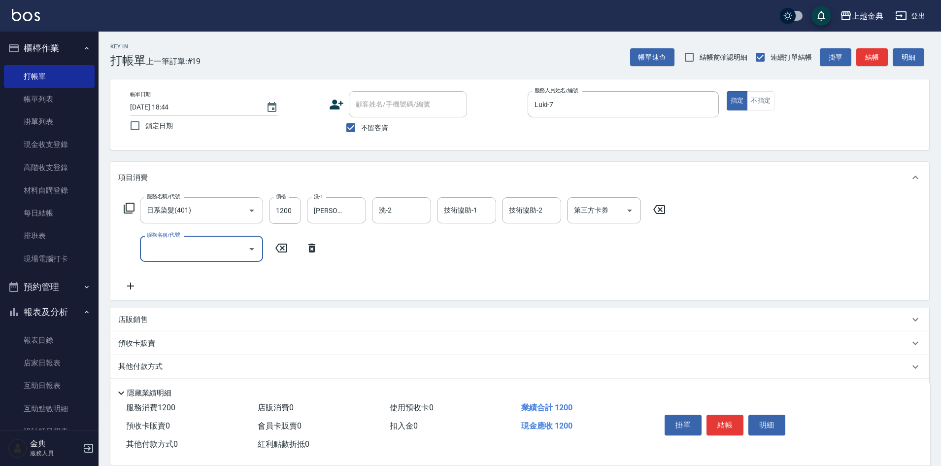
click at [143, 246] on div "服務名稱/代號" at bounding box center [201, 249] width 123 height 26
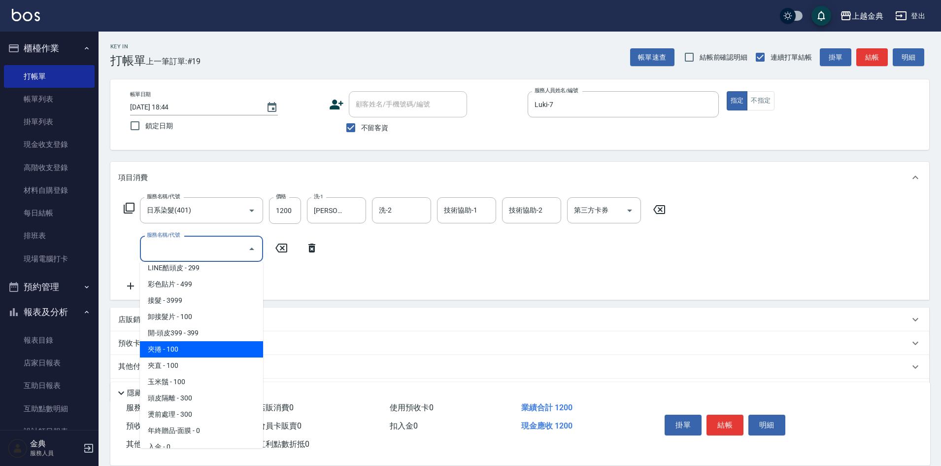
scroll to position [830, 0]
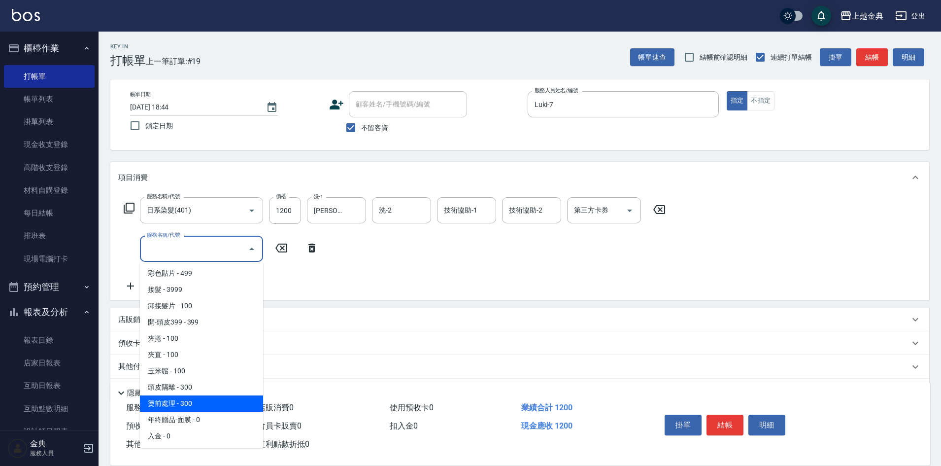
click at [193, 383] on span "頭皮隔離 - 300" at bounding box center [201, 387] width 123 height 16
type input "頭皮隔離(904)"
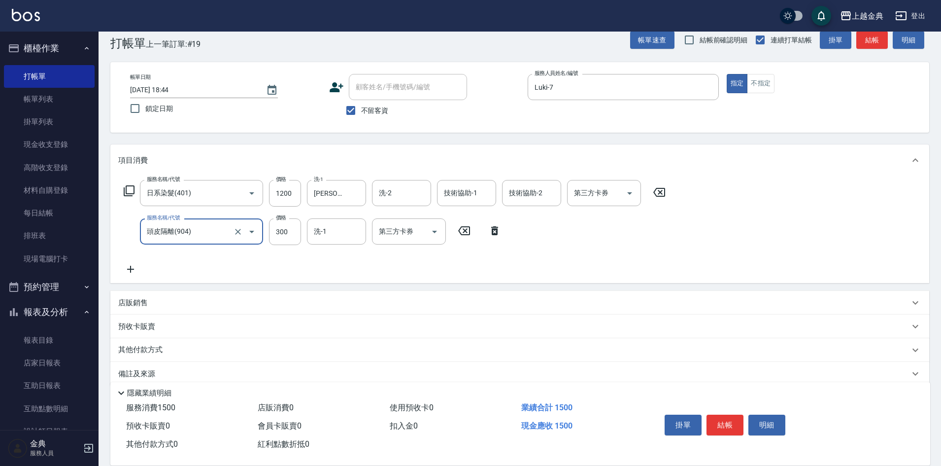
scroll to position [32, 0]
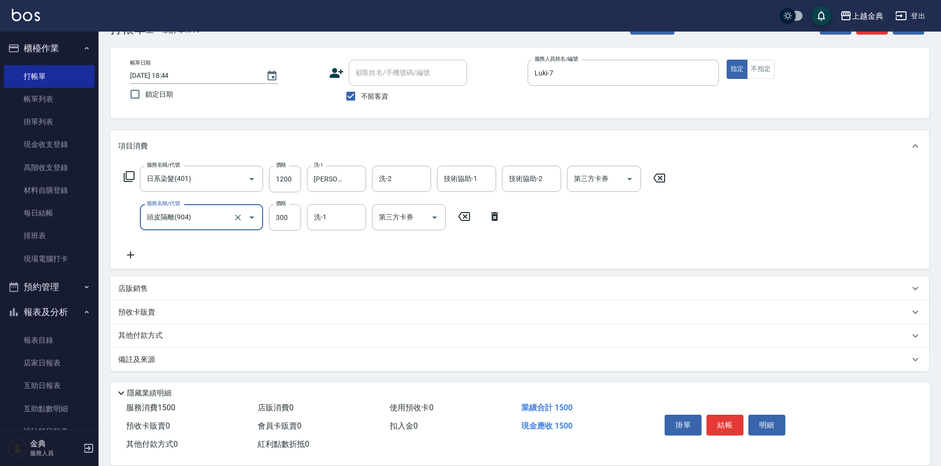
click at [145, 334] on p "其他付款方式" at bounding box center [142, 335] width 49 height 11
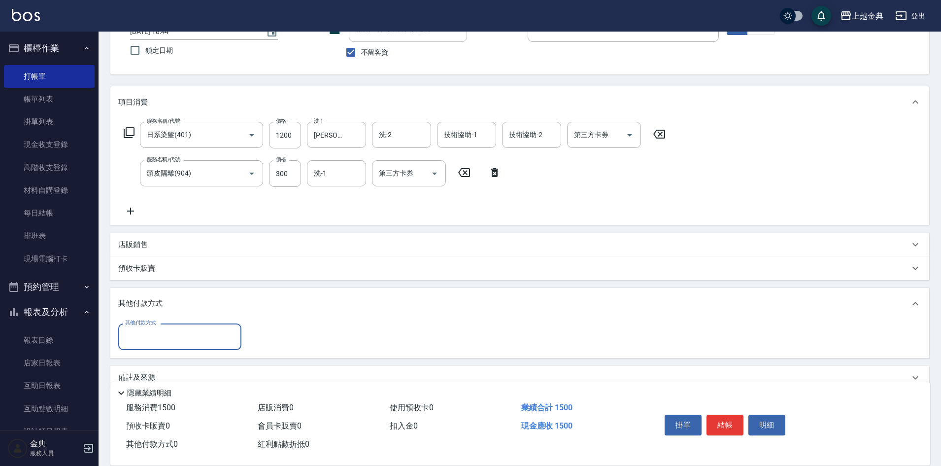
scroll to position [93, 0]
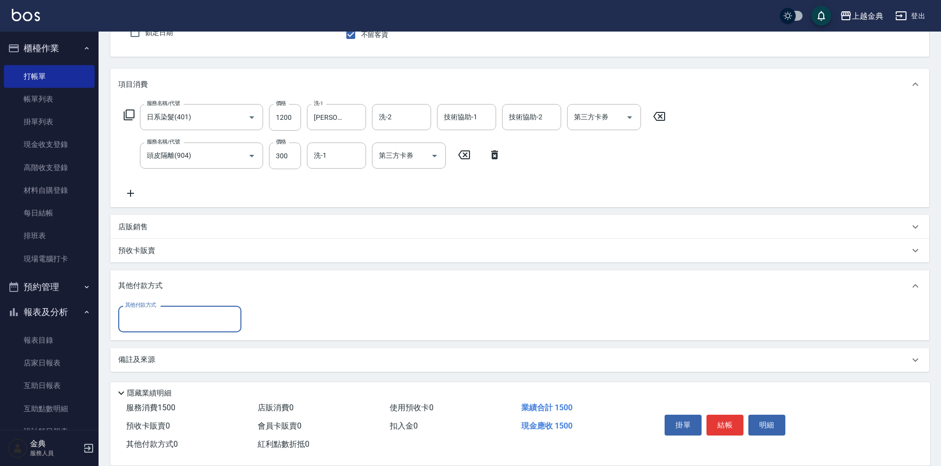
click at [168, 308] on div "其他付款方式" at bounding box center [179, 318] width 123 height 26
click at [155, 364] on span "信用卡" at bounding box center [179, 360] width 123 height 16
type input "信用卡"
click at [280, 323] on input "0" at bounding box center [284, 318] width 74 height 27
click at [279, 322] on input "0" at bounding box center [284, 318] width 74 height 27
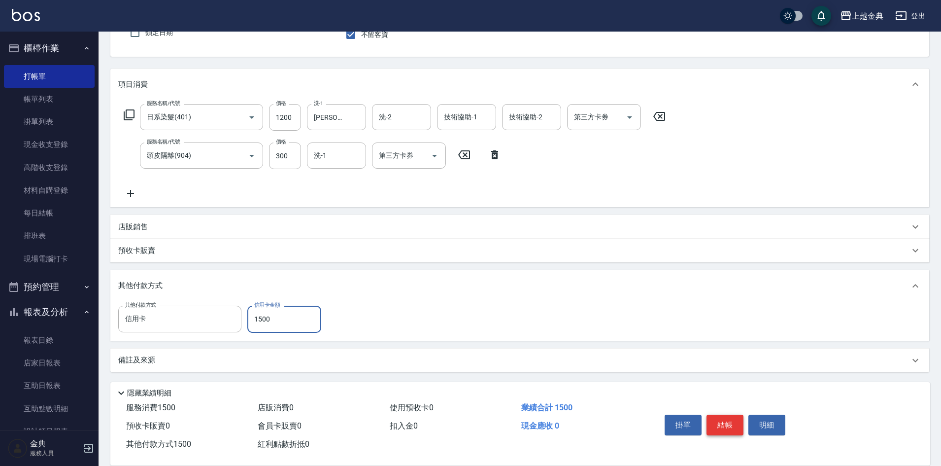
type input "1500"
click at [726, 423] on button "結帳" at bounding box center [725, 424] width 37 height 21
type input "[DATE] 18:45"
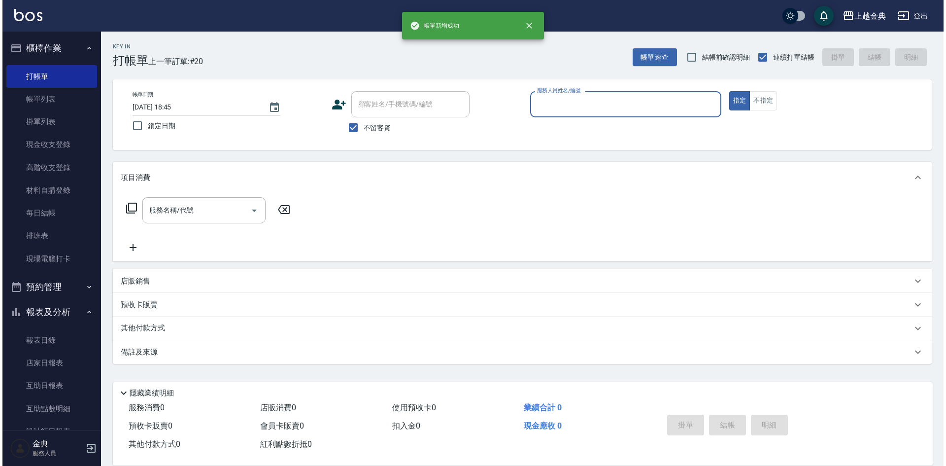
scroll to position [0, 0]
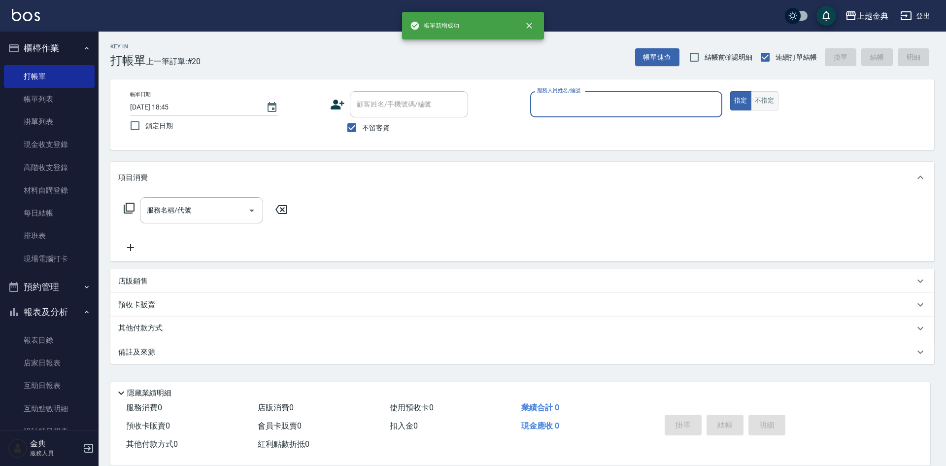
click at [758, 98] on button "不指定" at bounding box center [765, 100] width 28 height 19
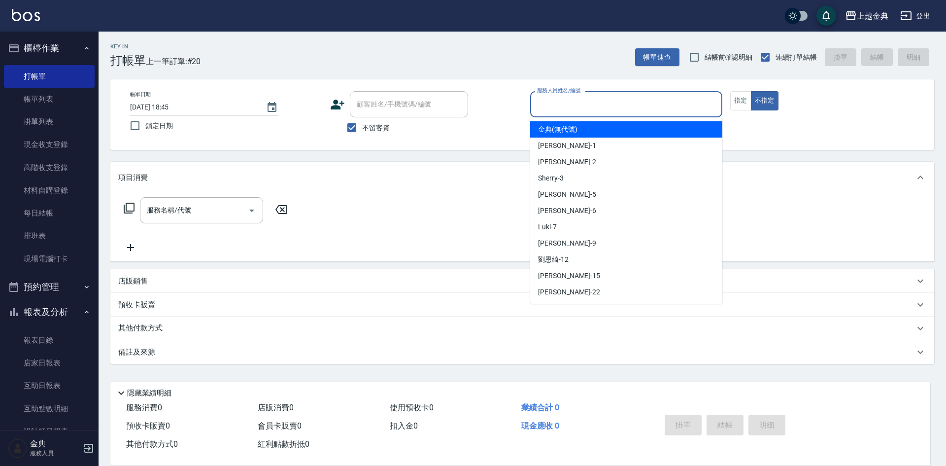
click at [655, 111] on input "服務人員姓名/編號" at bounding box center [626, 104] width 183 height 17
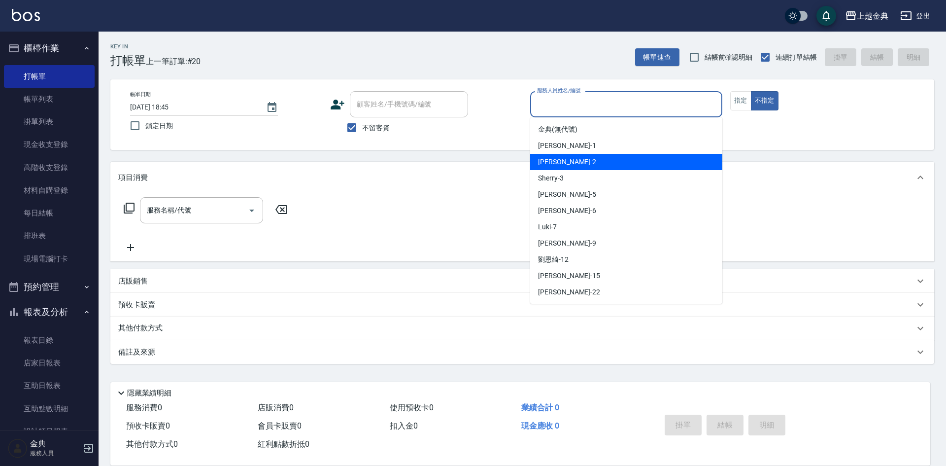
click at [597, 163] on div "Cindy -2" at bounding box center [626, 162] width 192 height 16
type input "Cindy-2"
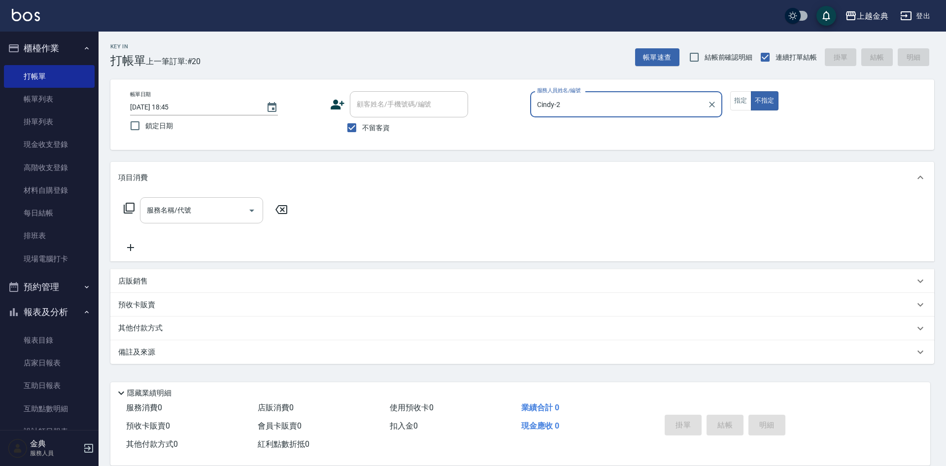
click at [184, 211] on input "服務名稱/代號" at bounding box center [194, 210] width 100 height 17
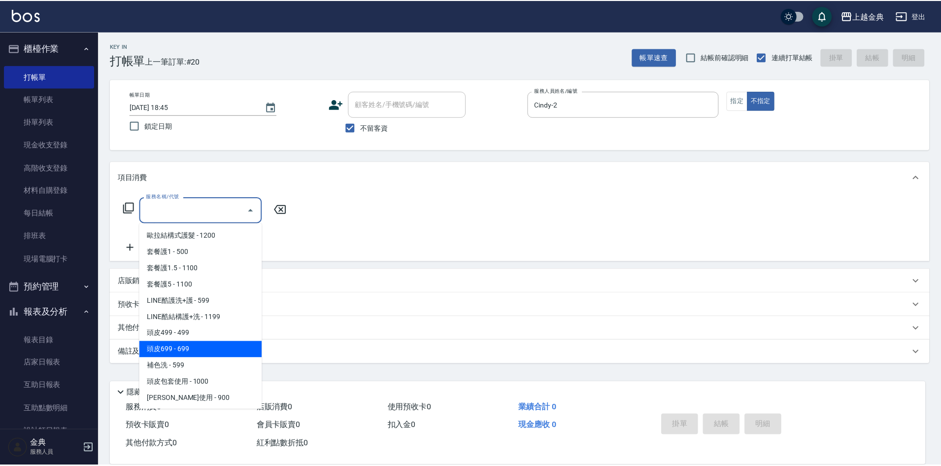
scroll to position [633, 0]
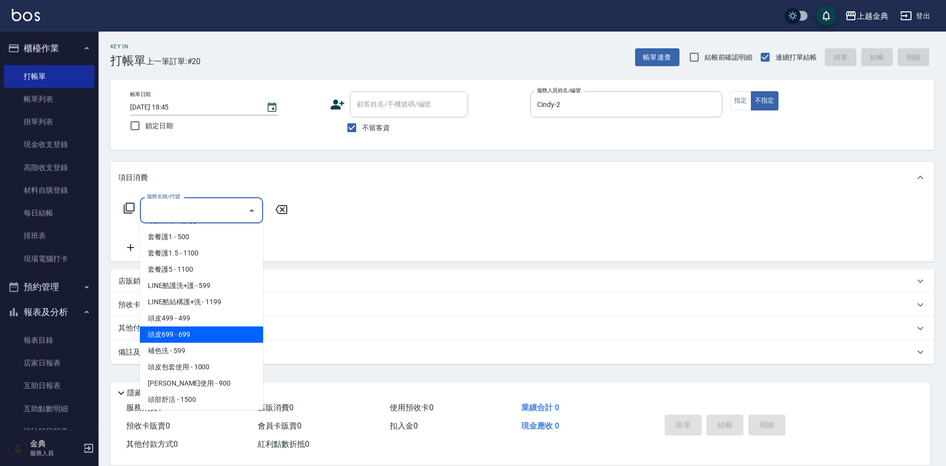
drag, startPoint x: 196, startPoint y: 334, endPoint x: 208, endPoint y: 316, distance: 21.9
click at [196, 334] on span "頭皮699 - 699" at bounding box center [201, 334] width 123 height 16
type input "頭皮699(602)"
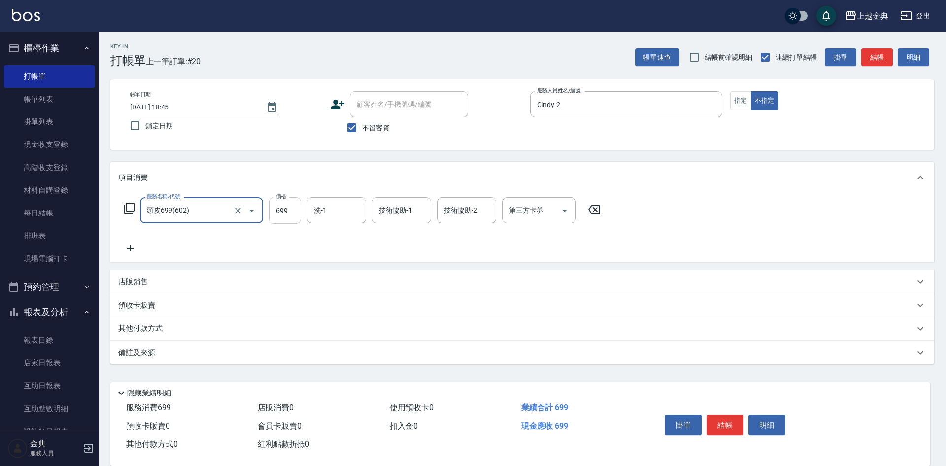
click at [293, 210] on input "699" at bounding box center [285, 210] width 32 height 27
type input "700"
click at [730, 419] on button "結帳" at bounding box center [725, 424] width 37 height 21
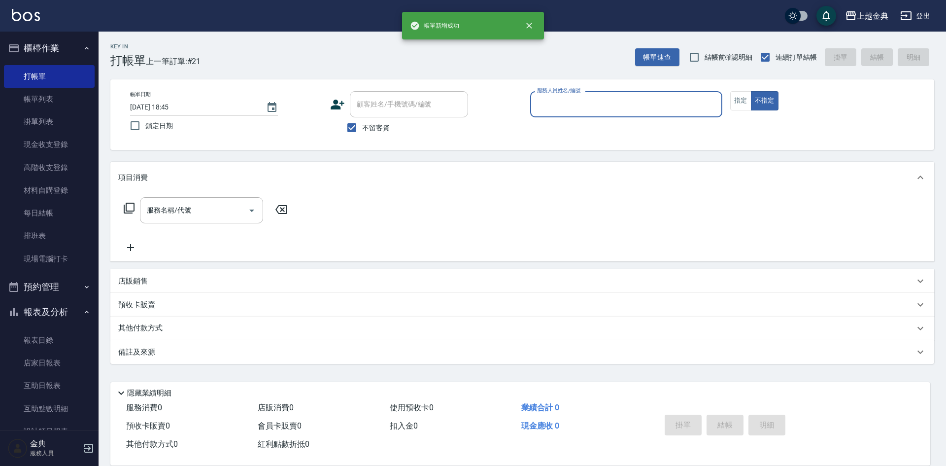
click at [624, 114] on div "服務人員姓名/編號" at bounding box center [626, 104] width 192 height 26
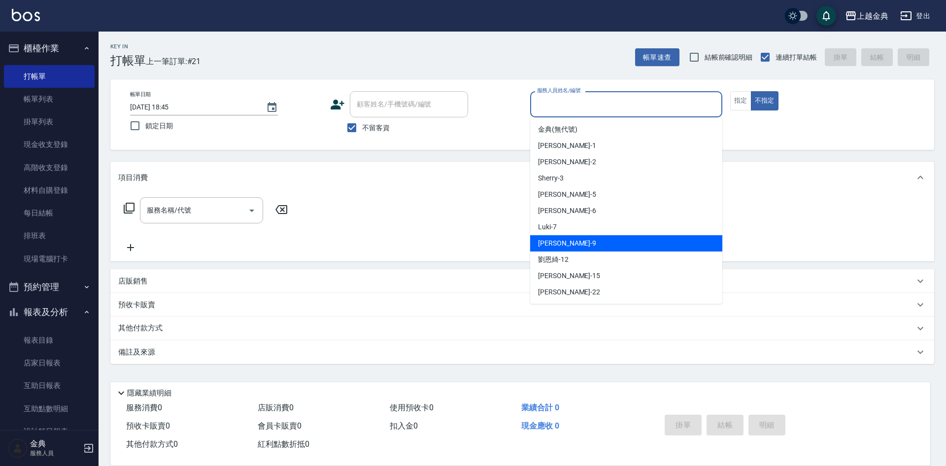
click at [579, 240] on div "[PERSON_NAME] -9" at bounding box center [626, 243] width 192 height 16
type input "[PERSON_NAME]-9"
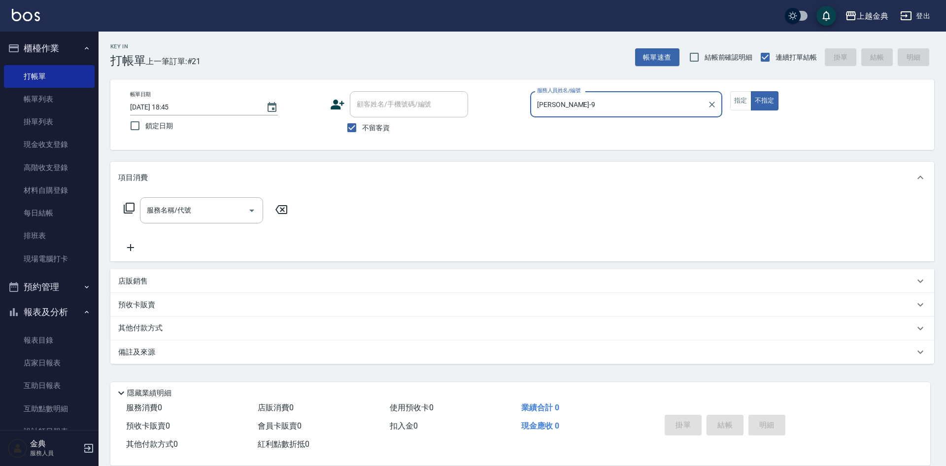
click at [212, 226] on div "服務名稱/代號 服務名稱/代號" at bounding box center [205, 225] width 175 height 56
click at [200, 215] on input "服務名稱/代號" at bounding box center [194, 210] width 100 height 17
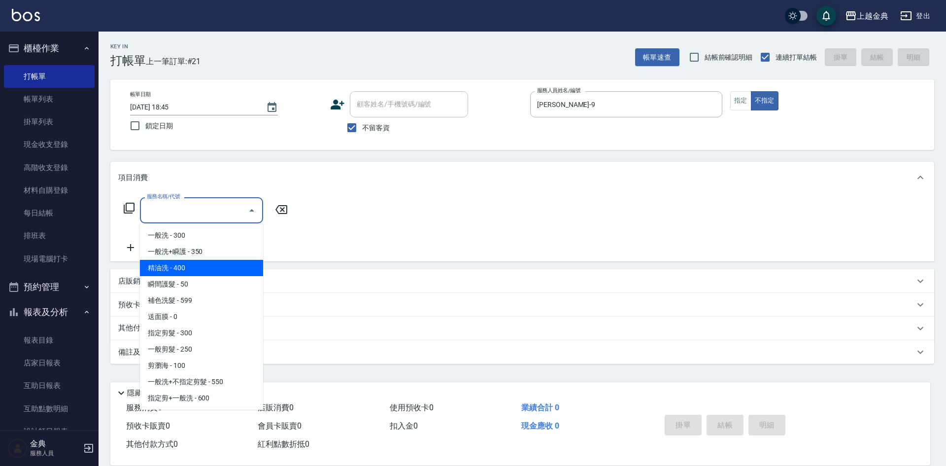
click at [198, 262] on span "精油洗 - 400" at bounding box center [201, 268] width 123 height 16
type input "精油洗(102)"
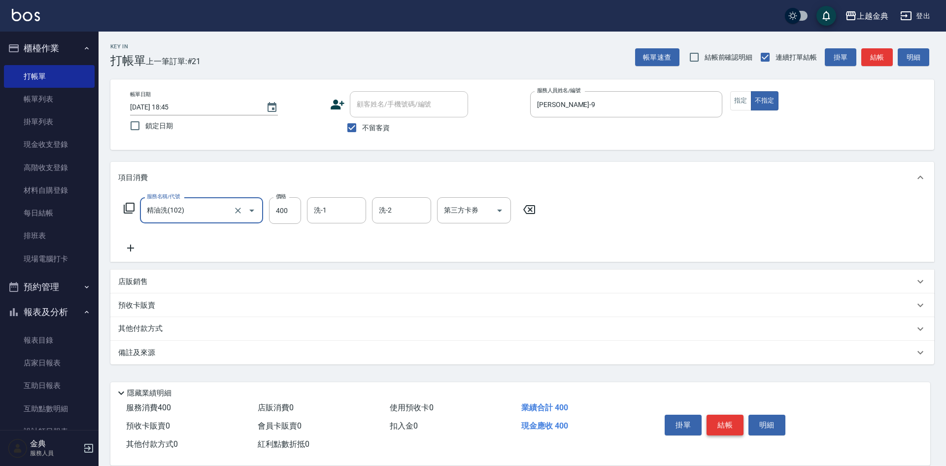
click at [722, 414] on button "結帳" at bounding box center [725, 424] width 37 height 21
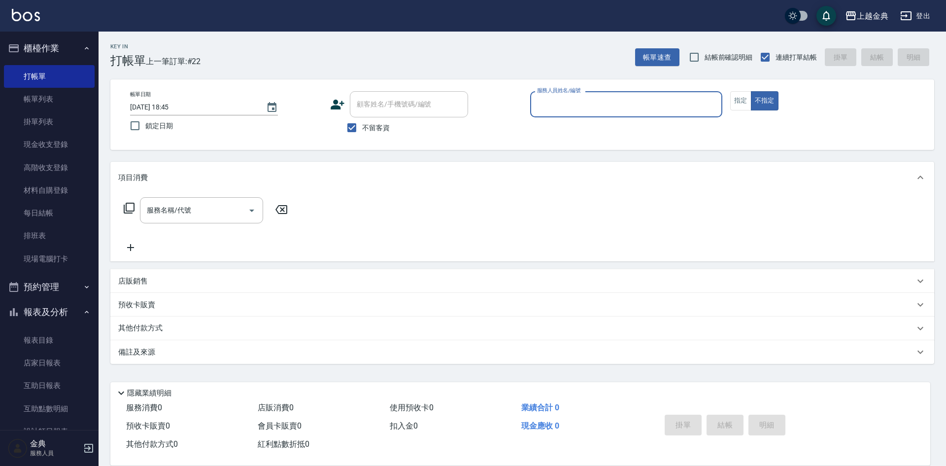
click at [619, 104] on input "服務人員姓名/編號" at bounding box center [626, 104] width 183 height 17
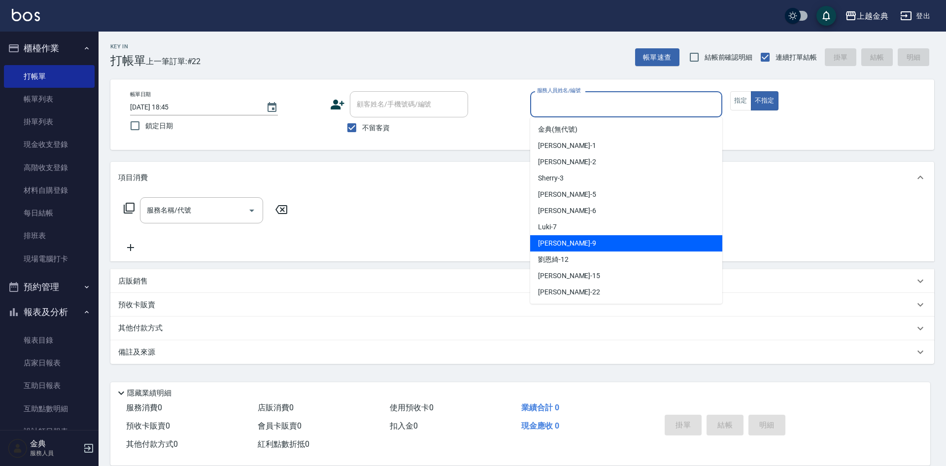
click at [565, 242] on div "[PERSON_NAME] -9" at bounding box center [626, 243] width 192 height 16
type input "[PERSON_NAME]-9"
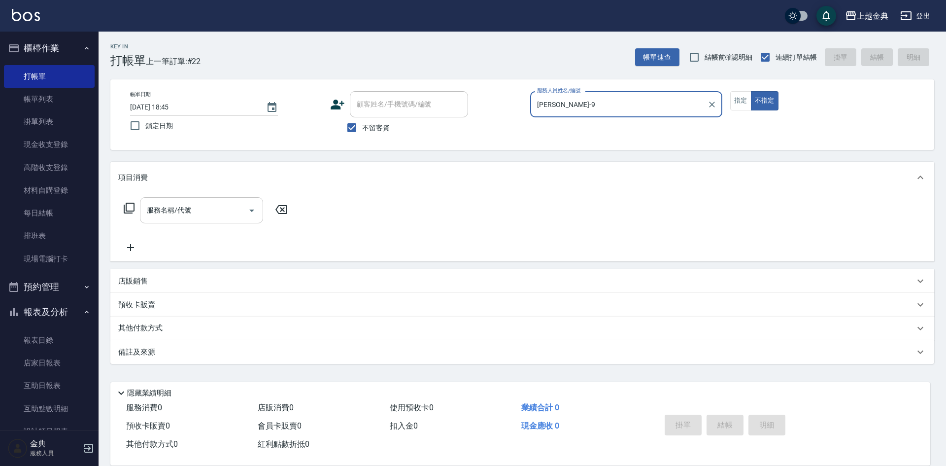
click at [182, 215] on input "服務名稱/代號" at bounding box center [194, 210] width 100 height 17
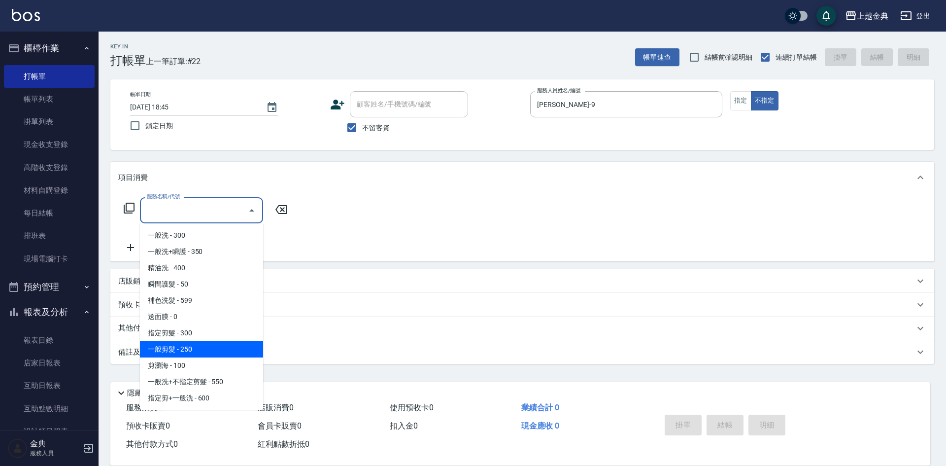
click at [200, 349] on span "一般剪髮 - 250" at bounding box center [201, 349] width 123 height 16
type input "一般剪髮(200)"
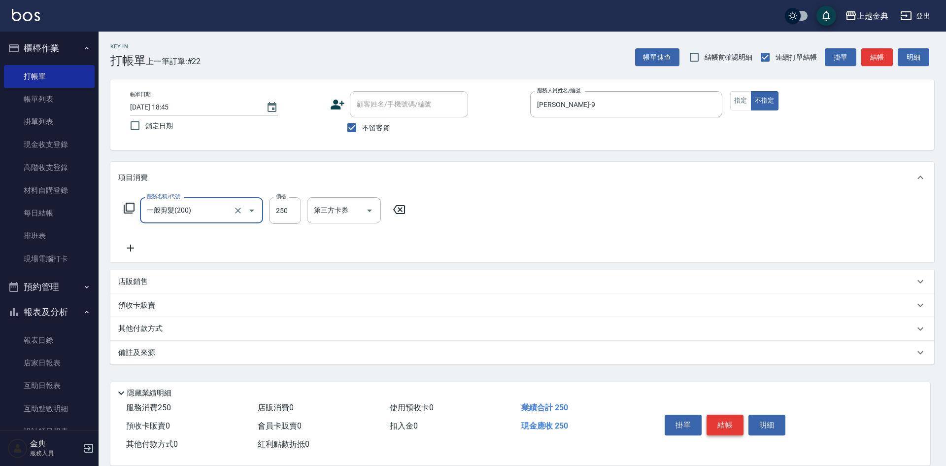
click at [730, 420] on button "結帳" at bounding box center [725, 424] width 37 height 21
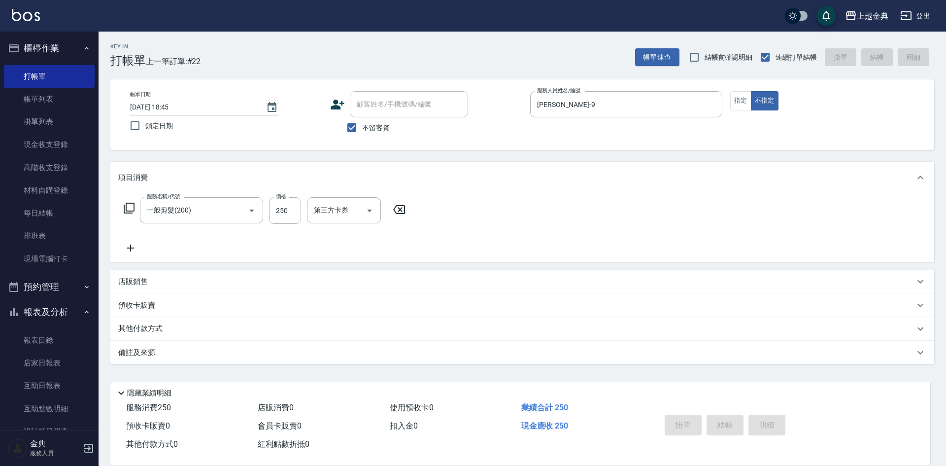
type input "[DATE] 18:46"
click at [62, 361] on link "店家日報表" at bounding box center [49, 362] width 91 height 23
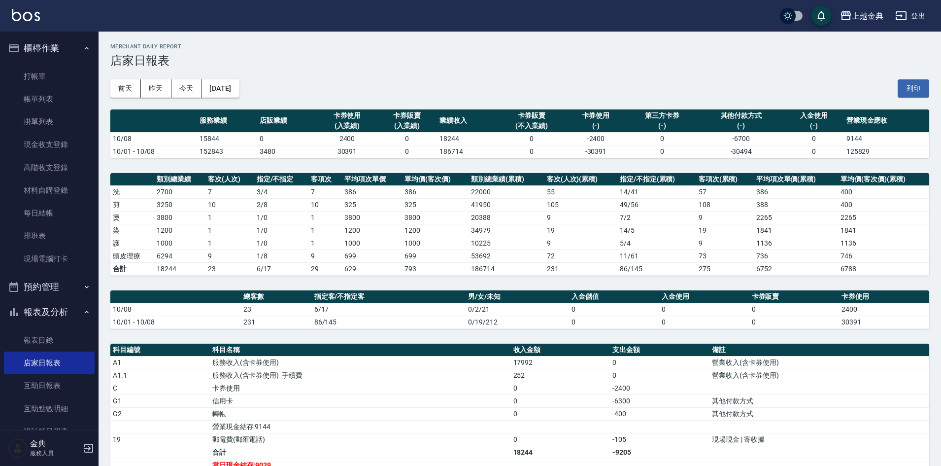
scroll to position [147, 0]
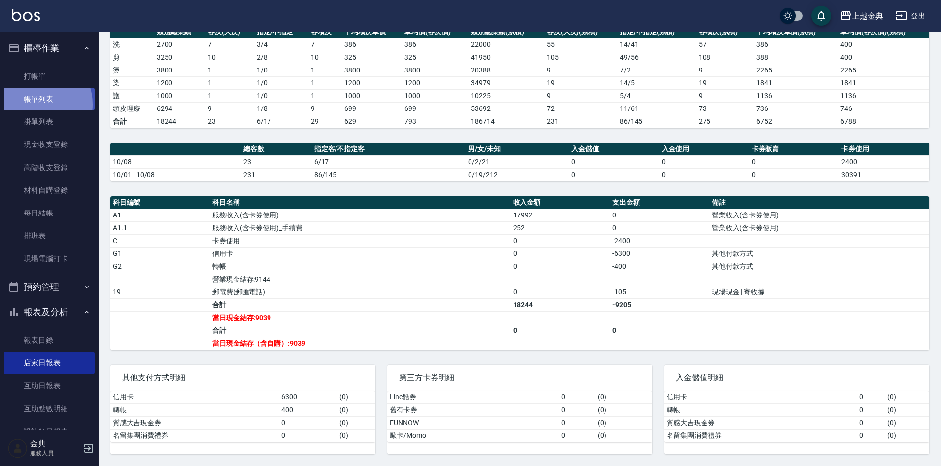
click at [35, 104] on link "帳單列表" at bounding box center [49, 99] width 91 height 23
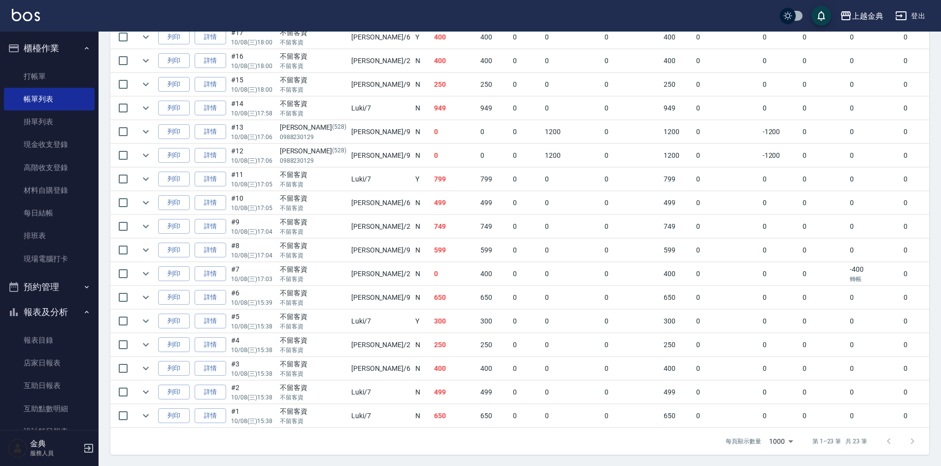
scroll to position [413, 0]
click at [207, 413] on link "詳情" at bounding box center [211, 414] width 32 height 15
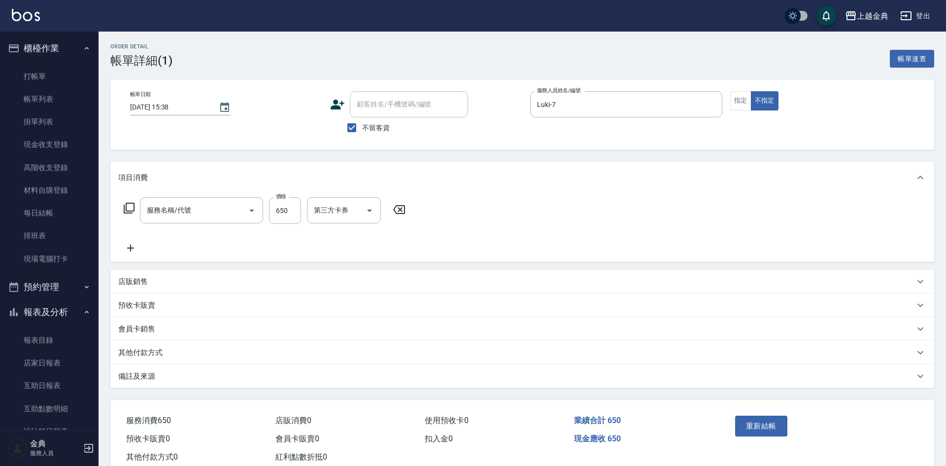
type input "[DATE] 15:38"
checkbox input "true"
type input "Luki-7"
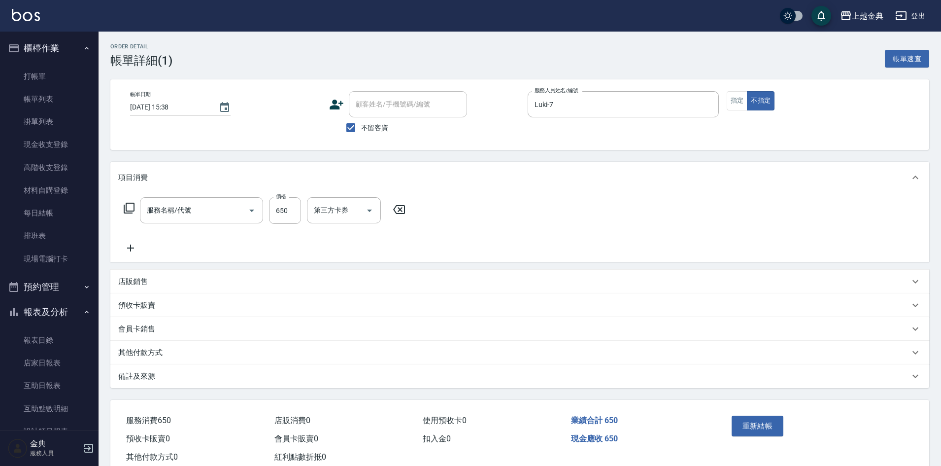
type input "精油洗+不指定剪(205)"
click at [146, 357] on p "其他付款方式" at bounding box center [140, 352] width 44 height 10
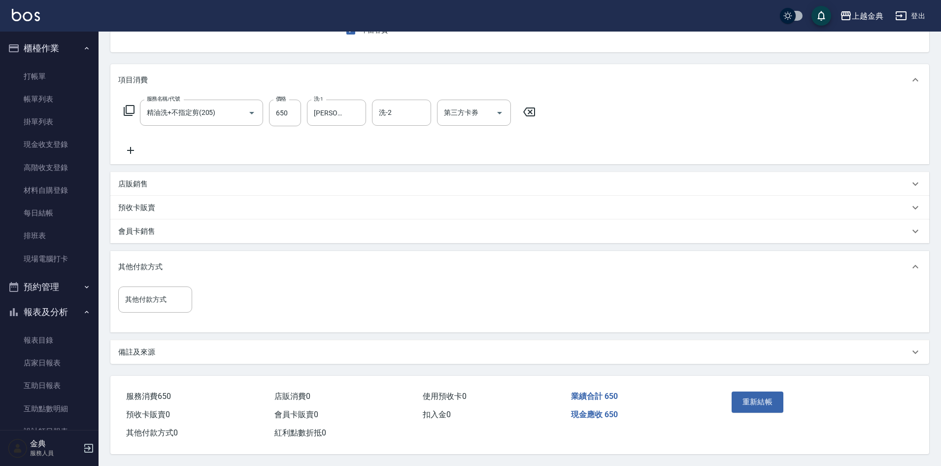
scroll to position [102, 0]
drag, startPoint x: 140, startPoint y: 292, endPoint x: 140, endPoint y: 304, distance: 12.8
click at [140, 292] on input "其他付款方式" at bounding box center [155, 299] width 65 height 17
click at [147, 368] on span "轉帳" at bounding box center [155, 373] width 74 height 16
type input "轉帳"
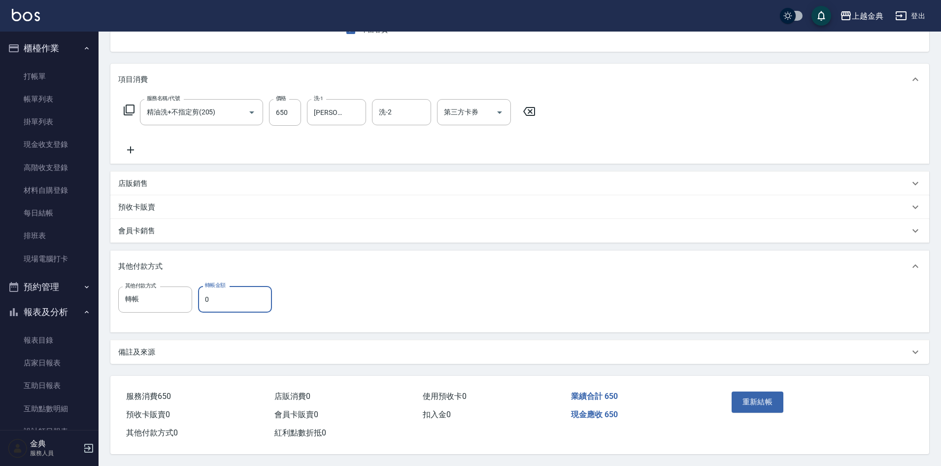
click at [228, 302] on input "0" at bounding box center [235, 299] width 74 height 27
type input "650"
click at [744, 396] on button "重新結帳" at bounding box center [758, 401] width 52 height 21
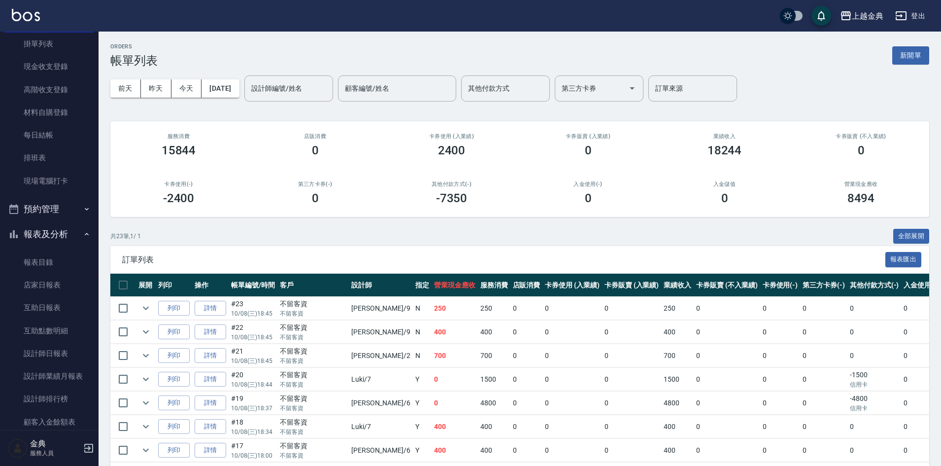
scroll to position [170, 0]
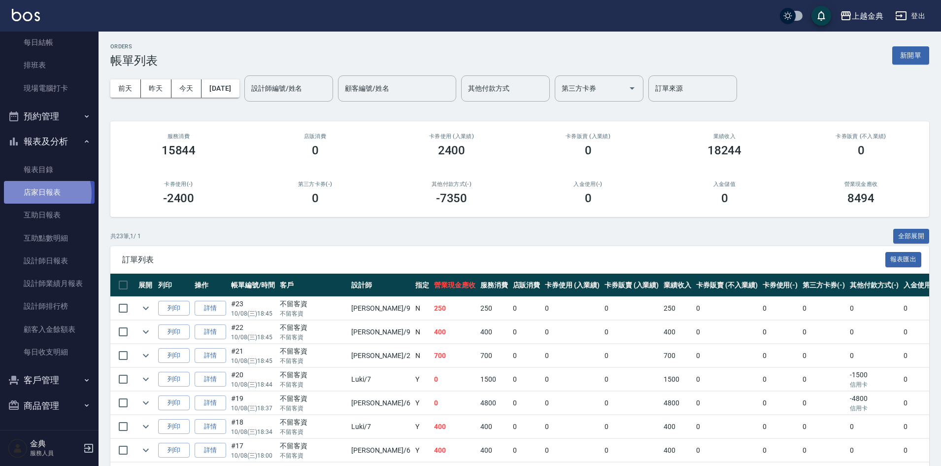
click at [40, 193] on link "店家日報表" at bounding box center [49, 192] width 91 height 23
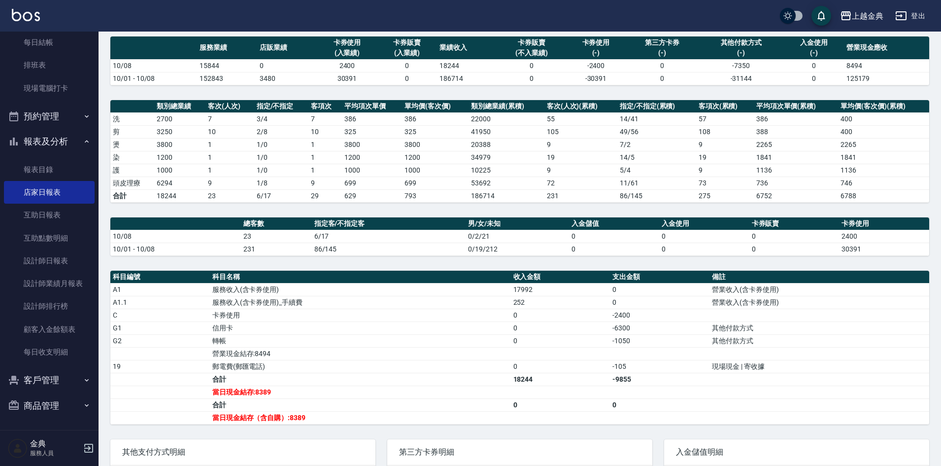
scroll to position [147, 0]
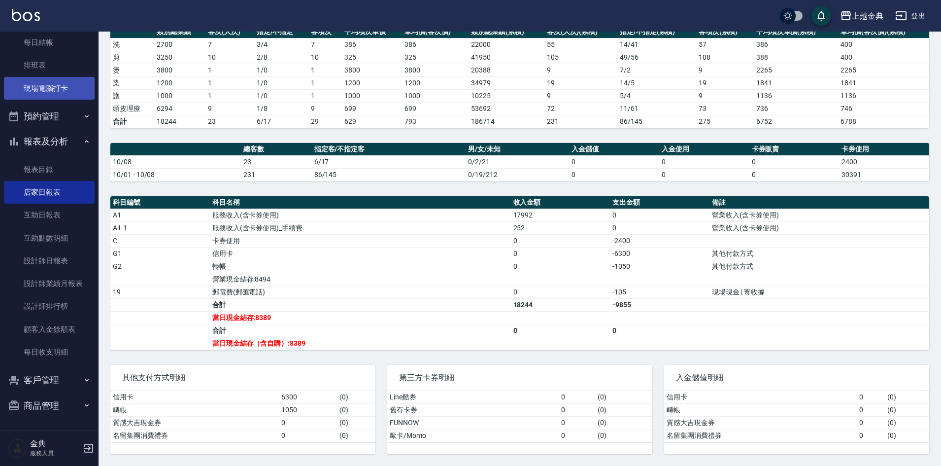
click at [53, 88] on link "現場電腦打卡" at bounding box center [49, 88] width 91 height 23
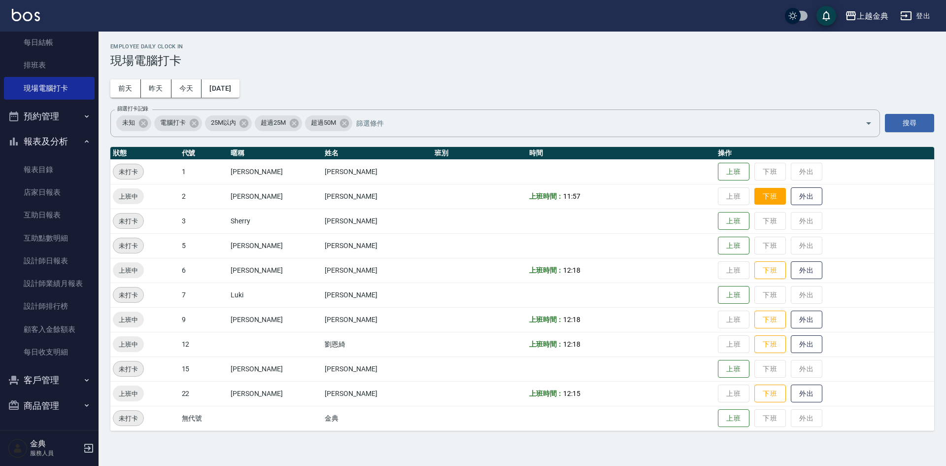
click at [754, 198] on button "下班" at bounding box center [770, 196] width 32 height 17
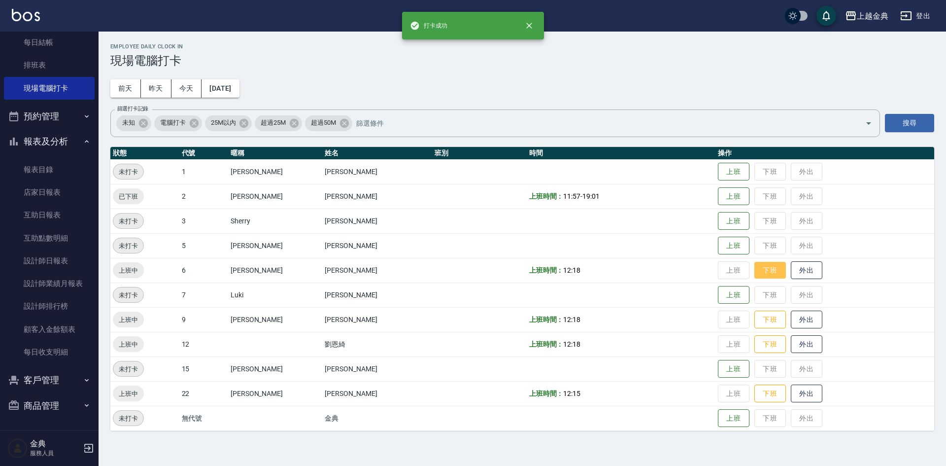
click at [754, 273] on button "下班" at bounding box center [770, 270] width 32 height 17
click at [754, 316] on button "下班" at bounding box center [770, 319] width 32 height 17
click at [754, 343] on button "下班" at bounding box center [770, 344] width 32 height 17
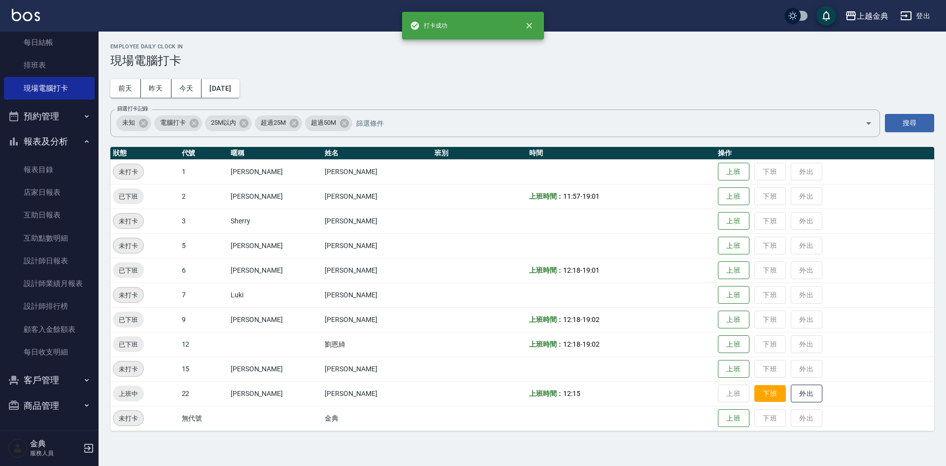
click at [754, 390] on button "下班" at bounding box center [770, 393] width 32 height 17
